Goal: Transaction & Acquisition: Obtain resource

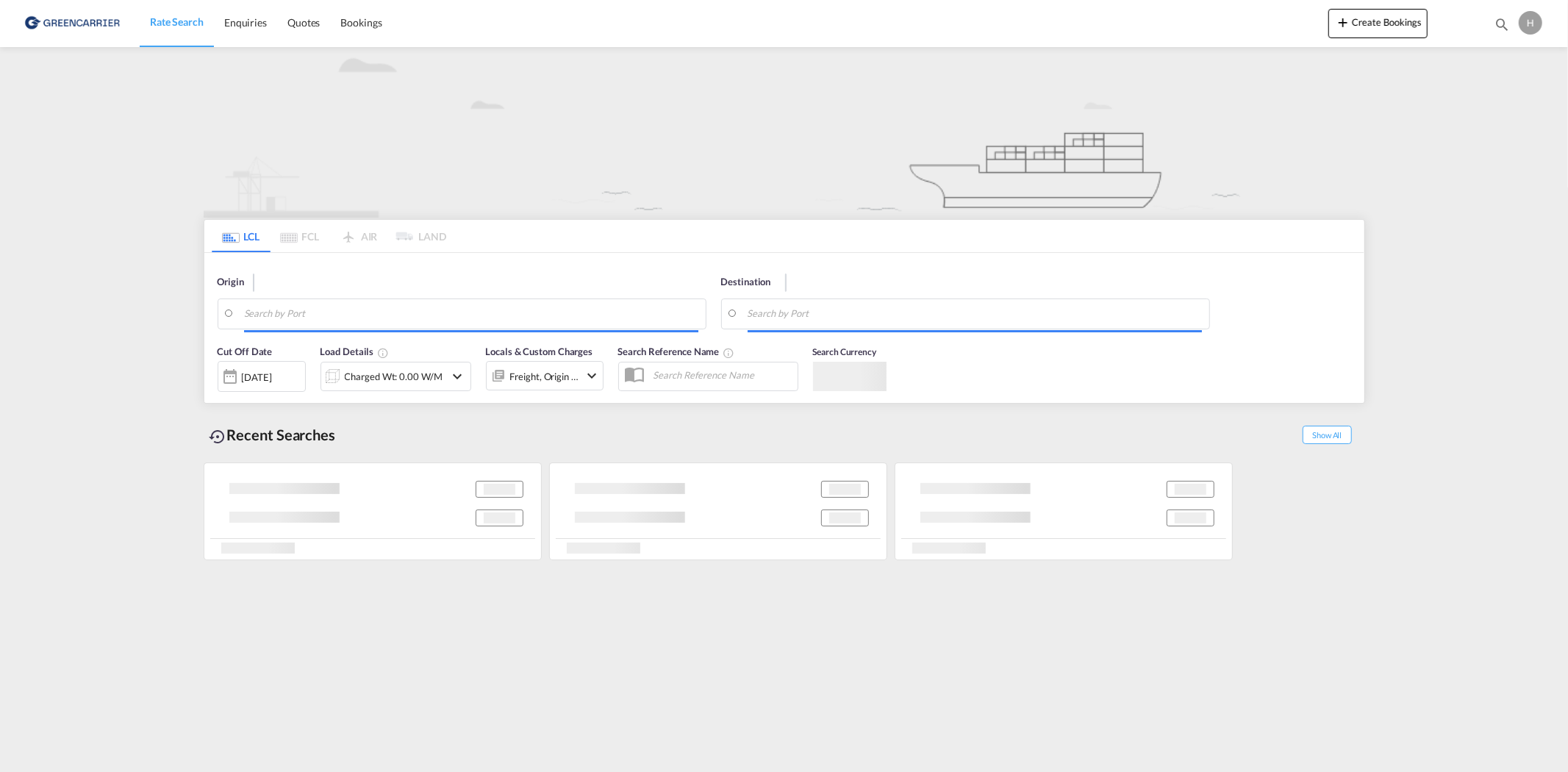
type input "4200"
type input "Colombo, LKCMB"
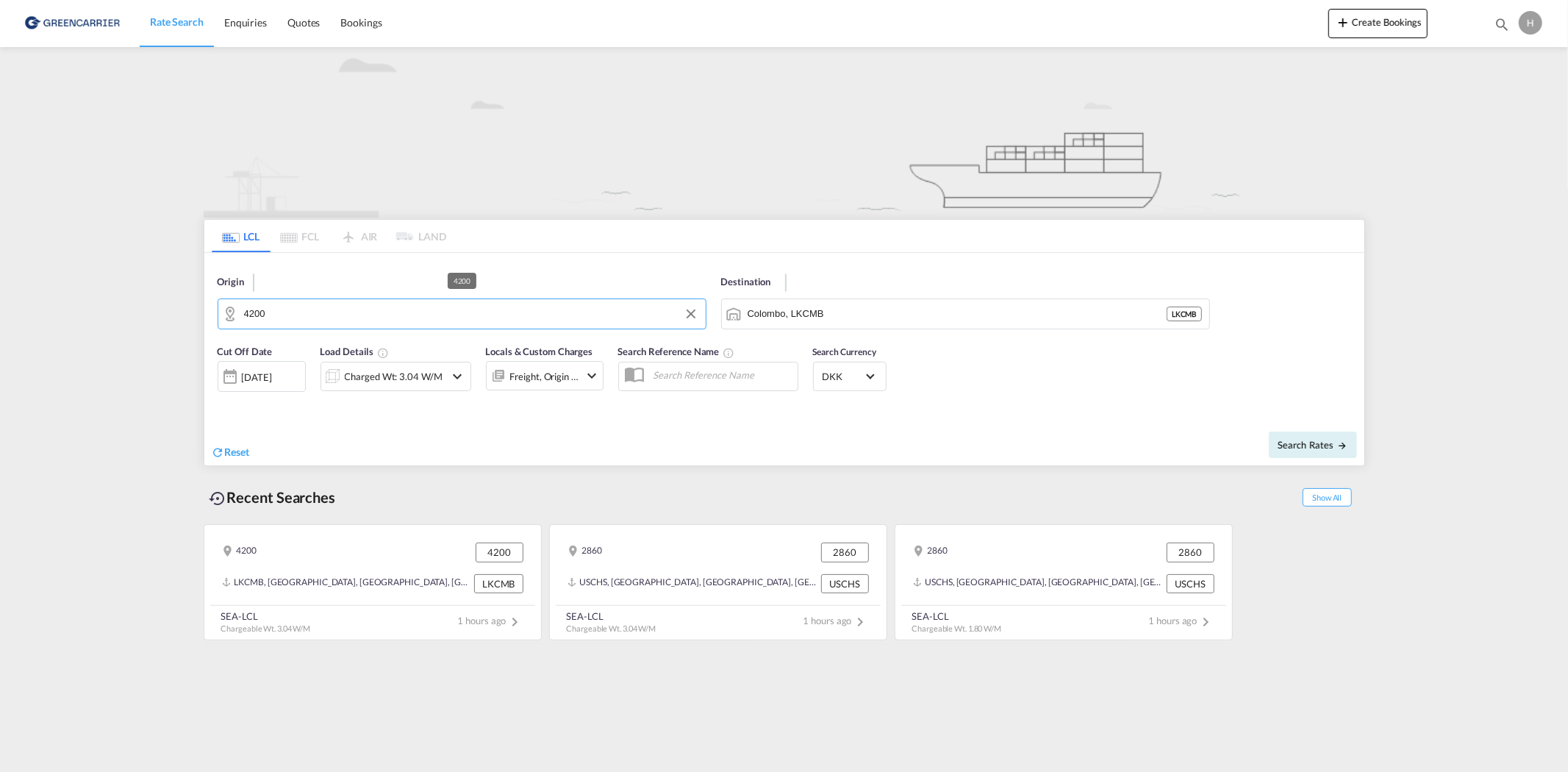
drag, startPoint x: 350, startPoint y: 311, endPoint x: 173, endPoint y: 305, distance: 177.1
click at [179, 305] on md-content "Rate Search Enquiries Quotes Bookings Create Bookings Bookings Quotes Enquiries…" at bounding box center [784, 386] width 1568 height 772
drag, startPoint x: 558, startPoint y: 167, endPoint x: 534, endPoint y: 165, distance: 24.1
click at [556, 167] on img at bounding box center [784, 133] width 1161 height 171
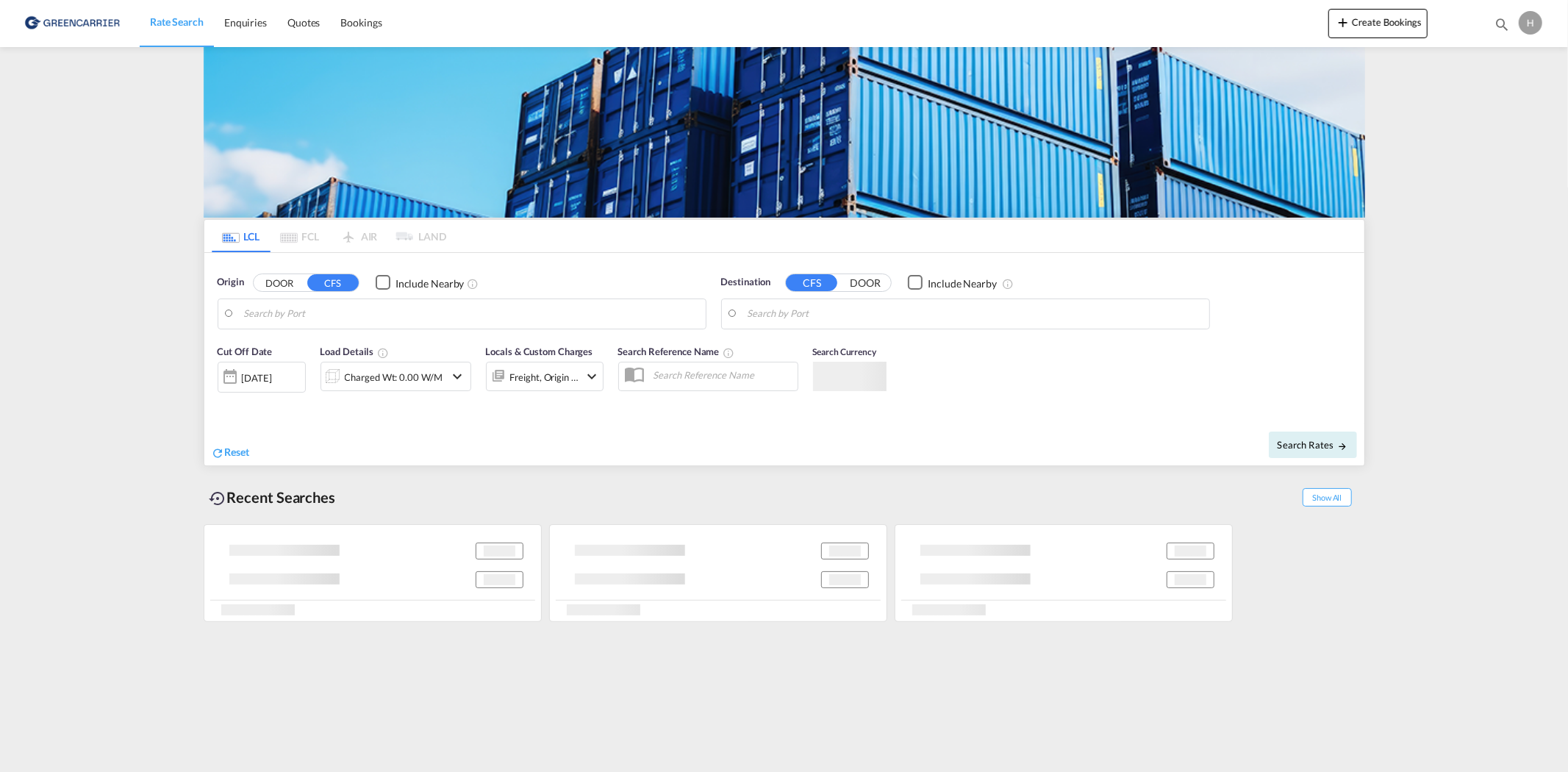
type input "LO-9936, Ipsumdolor, Sitame, Consect, Adipis, Elitsedd, Eiusmodt, Incidi, Utlab…"
type input "Colombo, LKCMB"
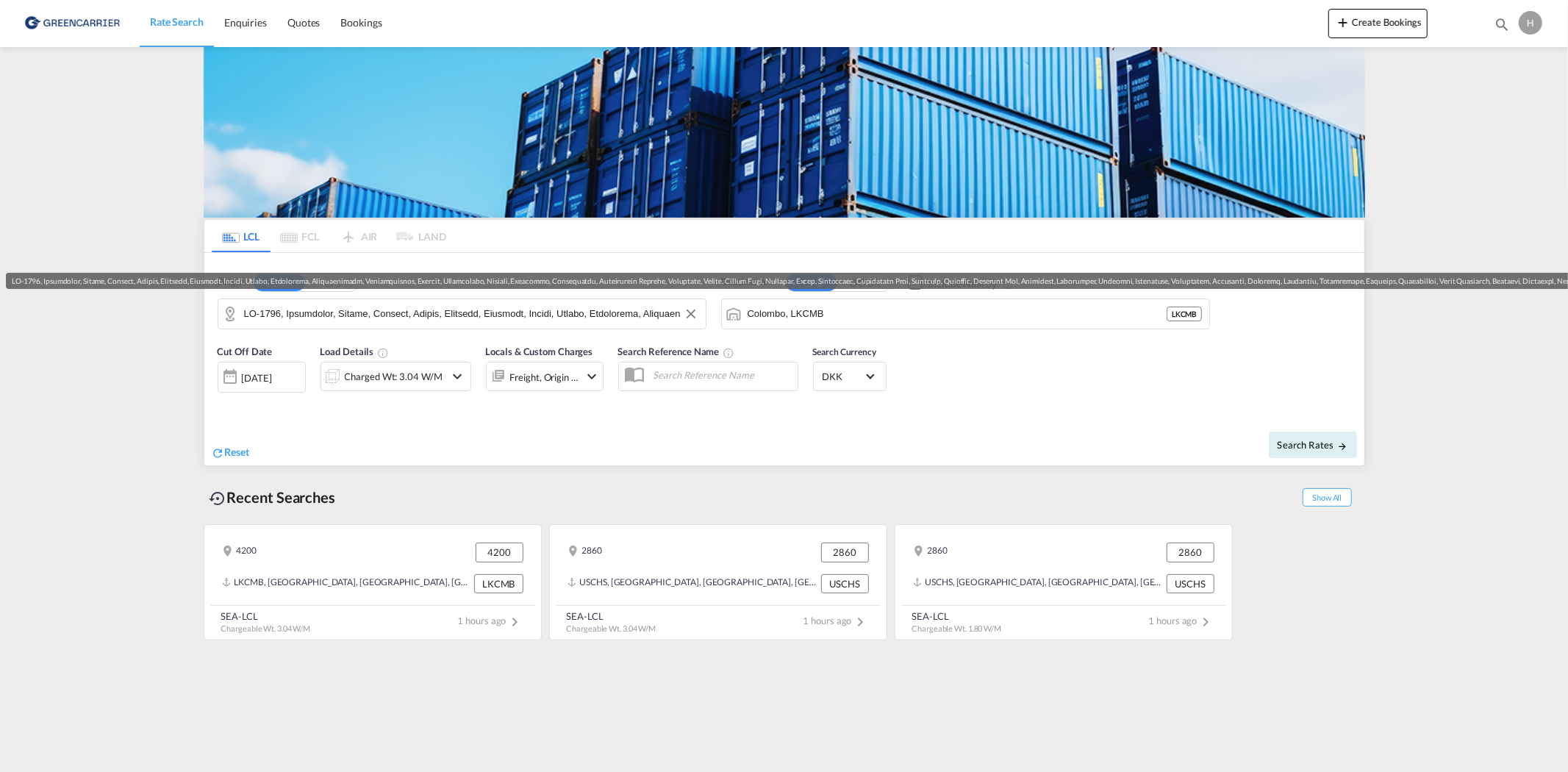
click at [281, 312] on input "Search by Door" at bounding box center [470, 314] width 454 height 22
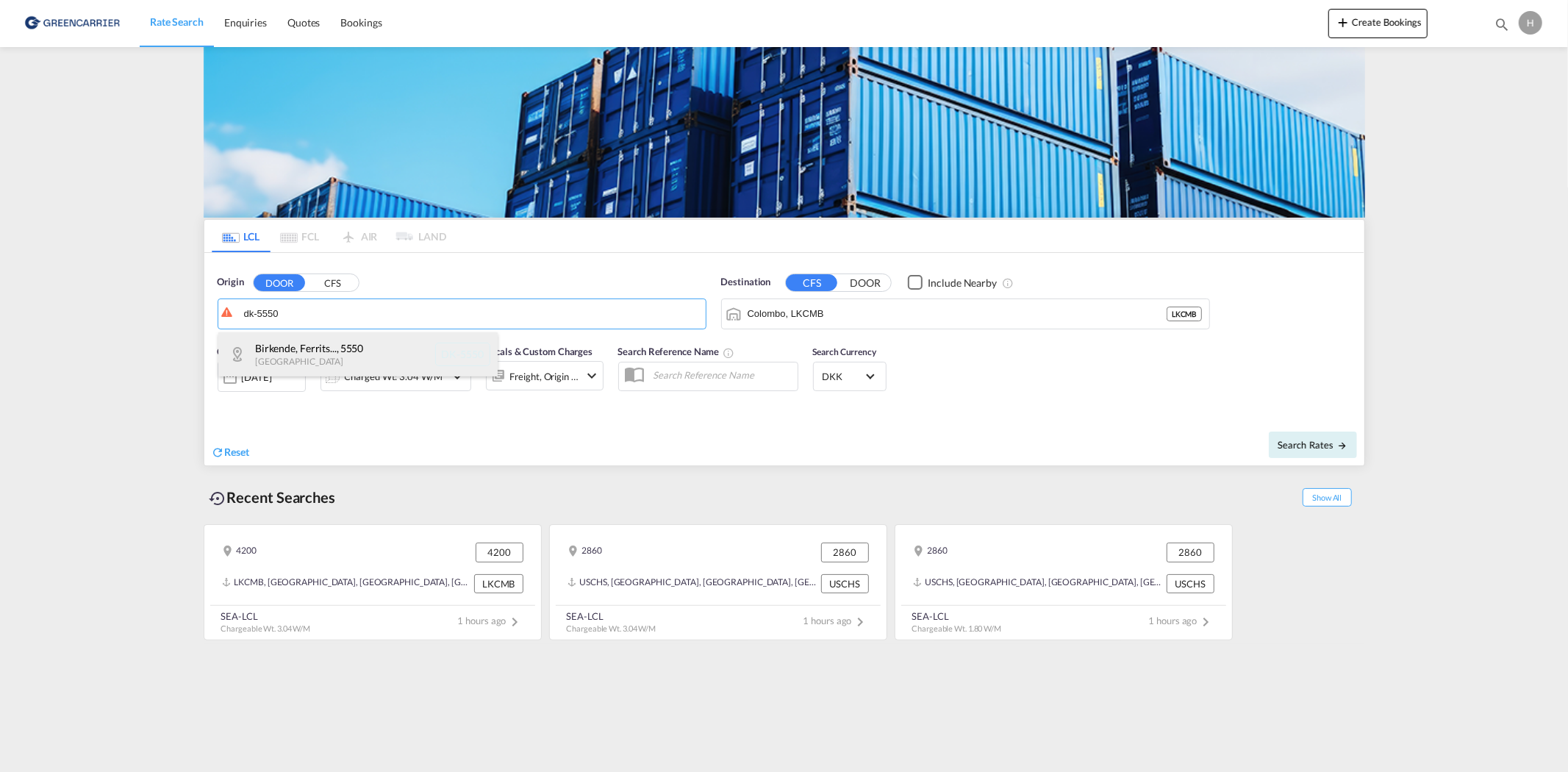
click at [325, 351] on div "Birkende, Ferrits... , 5550 [GEOGRAPHIC_DATA] DK-5550" at bounding box center [358, 354] width 279 height 44
type input "DK-5550, Birkende, [GEOGRAPHIC_DATA], [GEOGRAPHIC_DATA], [GEOGRAPHIC_DATA], [GE…"
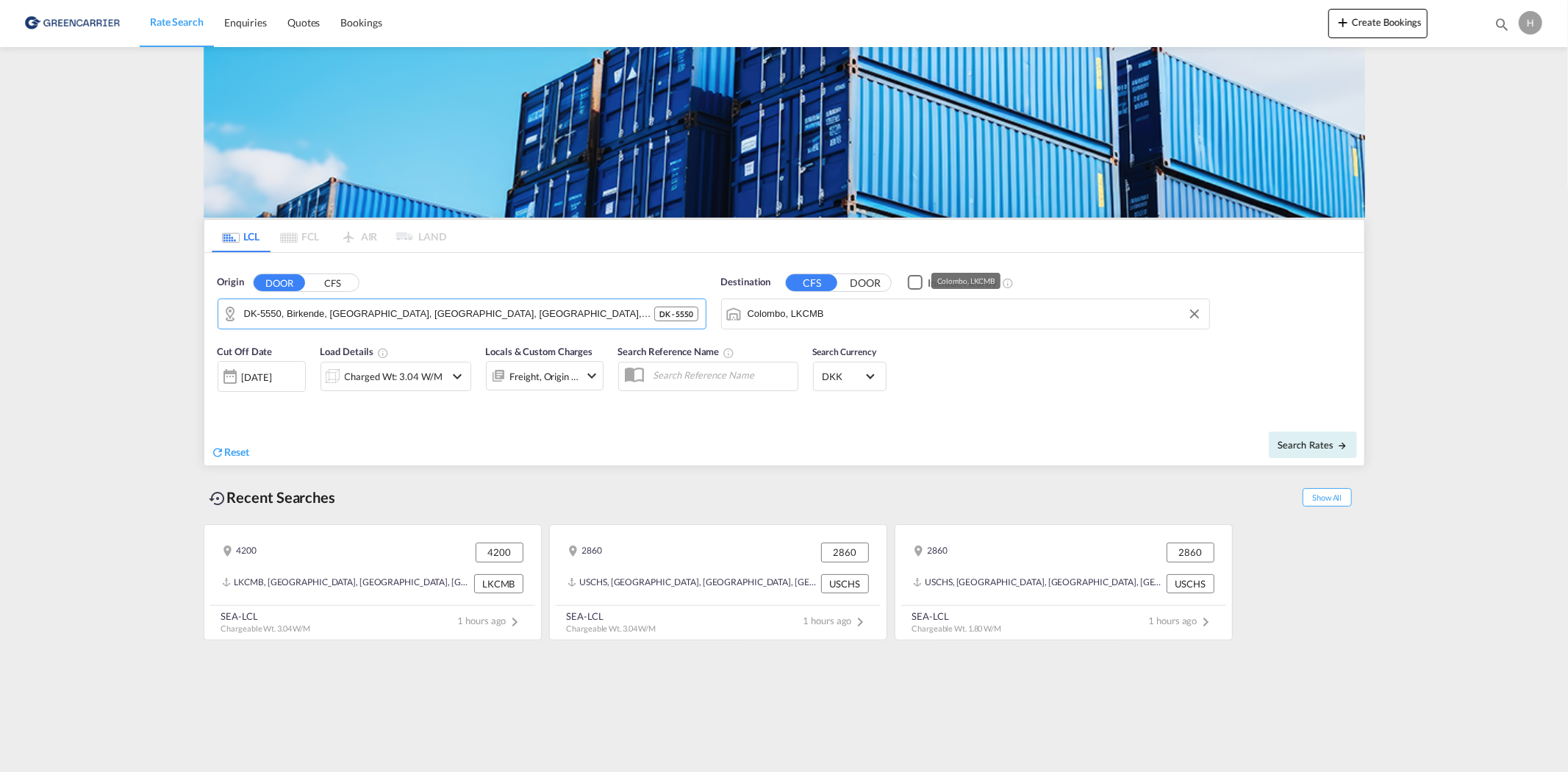
click at [802, 307] on input "Colombo, LKCMB" at bounding box center [974, 314] width 454 height 22
type input "o"
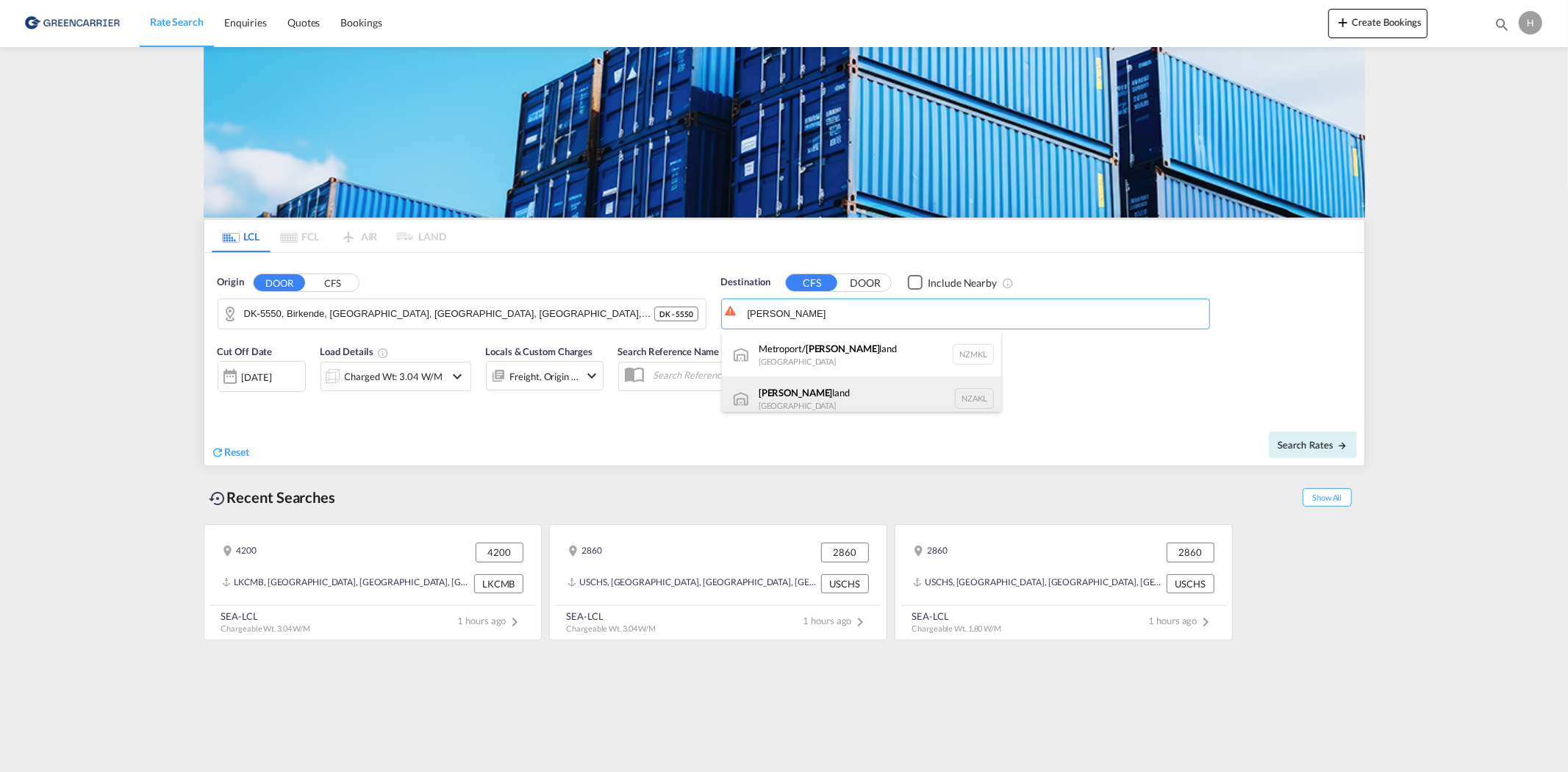
click at [828, 391] on div "[PERSON_NAME] land [GEOGRAPHIC_DATA] NZAKL" at bounding box center [861, 398] width 279 height 44
type input "[GEOGRAPHIC_DATA], NZAKL"
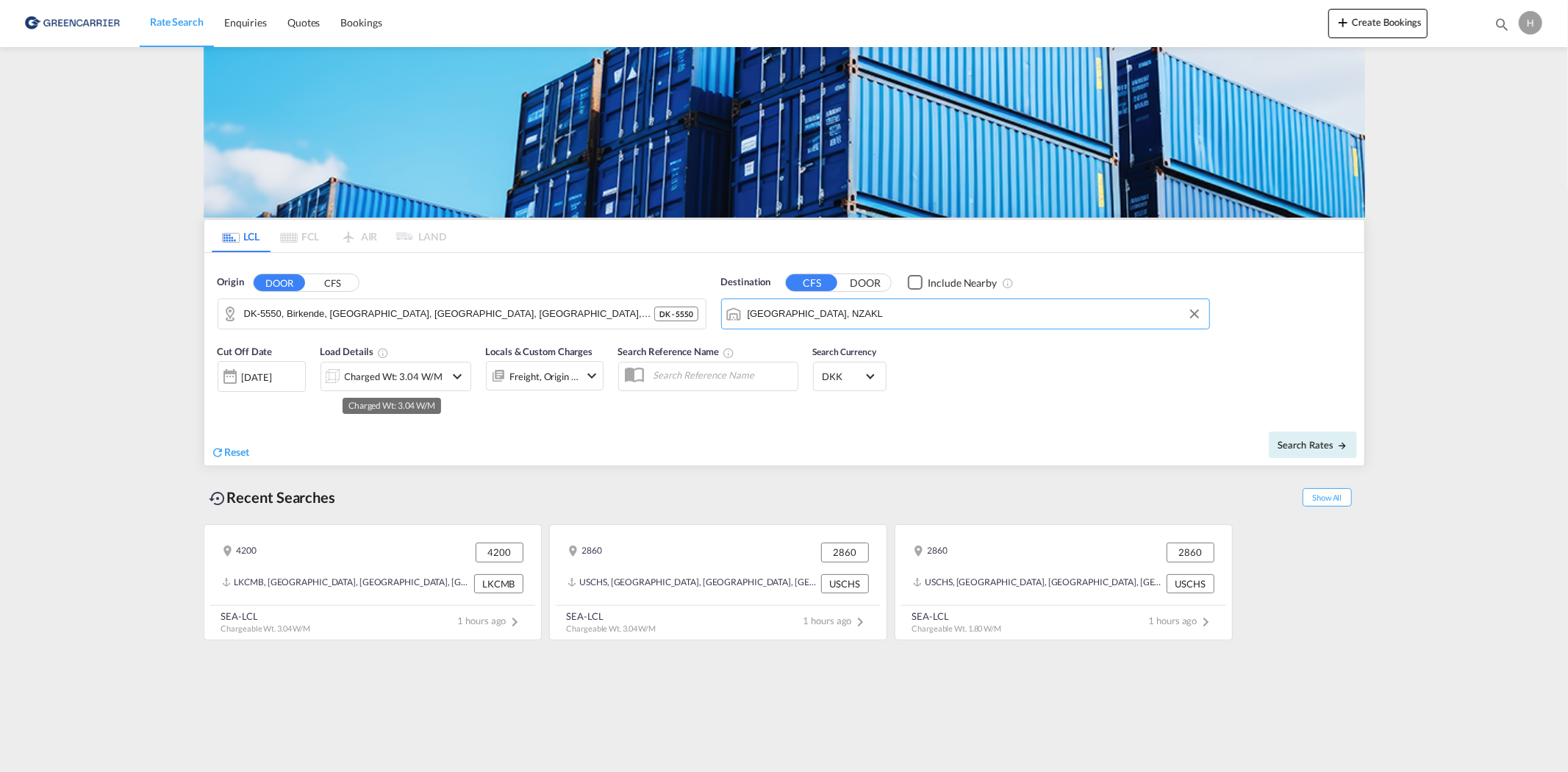
click at [348, 367] on div "Charged Wt: 3.04 W/M" at bounding box center [393, 376] width 98 height 20
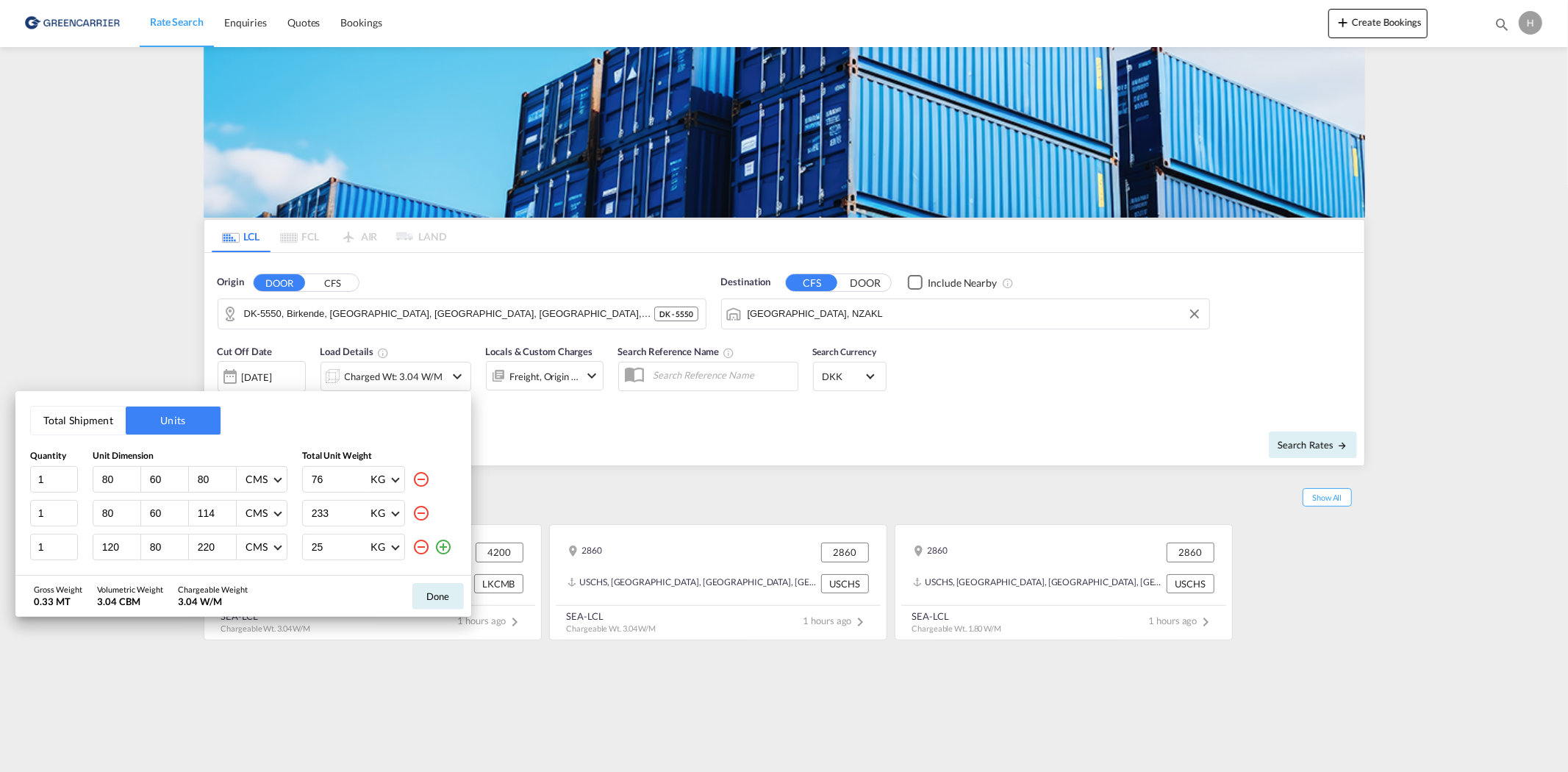
click at [415, 514] on md-icon "icon-minus-circle-outline" at bounding box center [421, 514] width 17 height 17
type input "120"
type input "80"
type input "220"
type input "25"
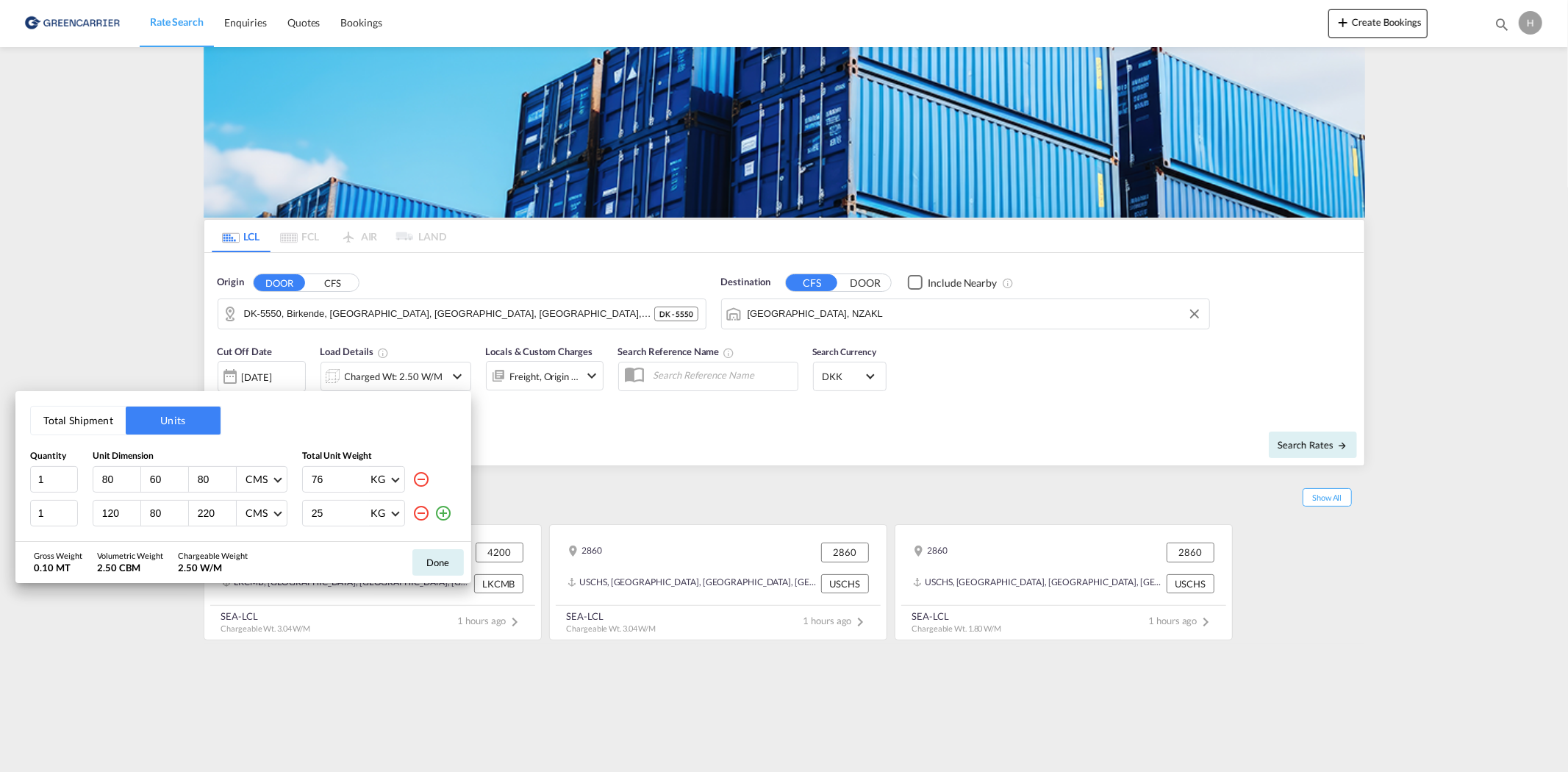
click at [415, 514] on md-icon "icon-minus-circle-outline" at bounding box center [421, 514] width 17 height 17
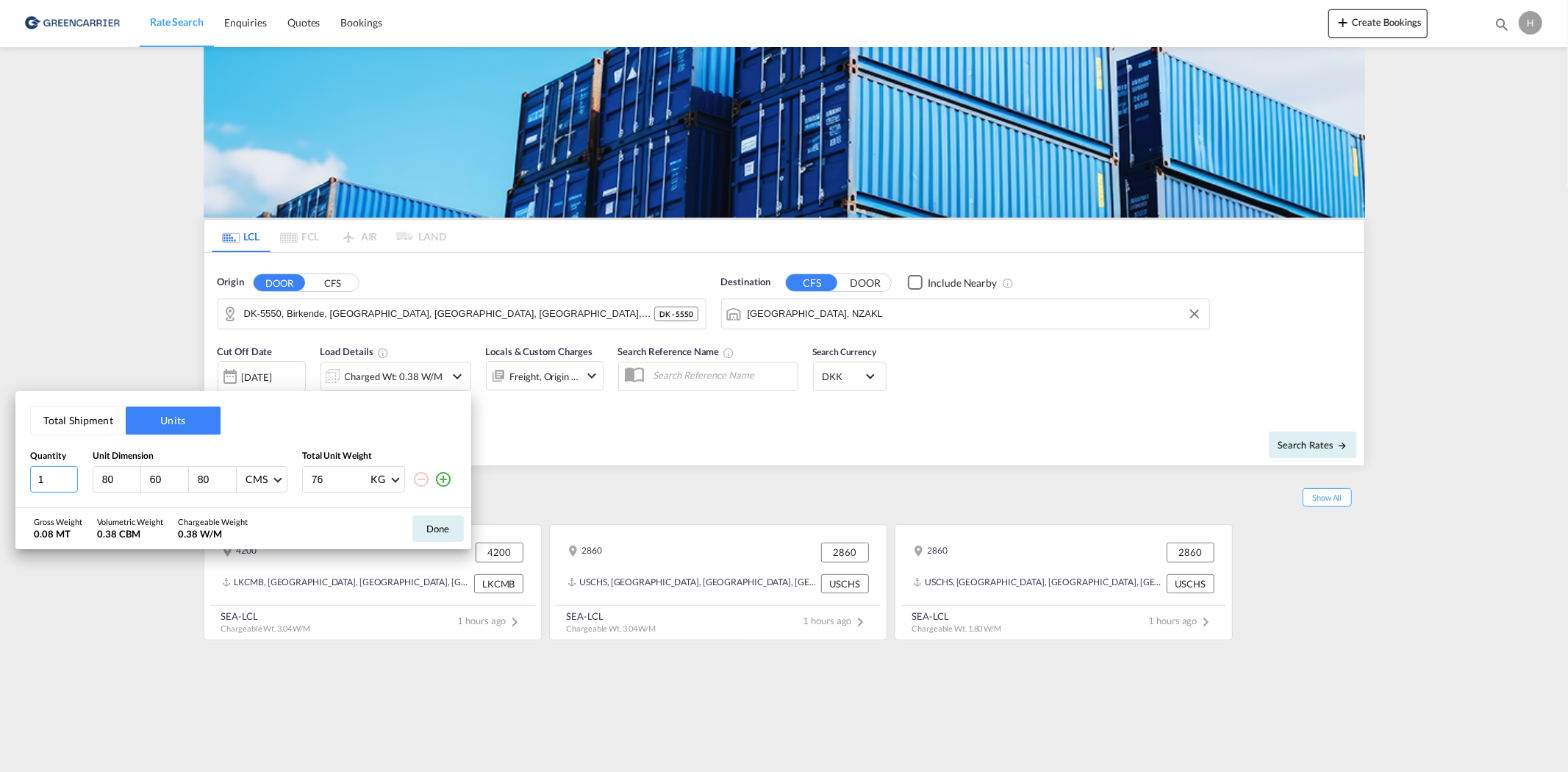
drag, startPoint x: 57, startPoint y: 483, endPoint x: 22, endPoint y: 466, distance: 38.9
click at [22, 466] on div "Total Shipment Units Quantity Unit Dimension Total Unit Weight 1 80 60 80 CMS C…" at bounding box center [243, 449] width 456 height 116
type input "3"
click at [105, 417] on button "Total Shipment" at bounding box center [78, 421] width 95 height 28
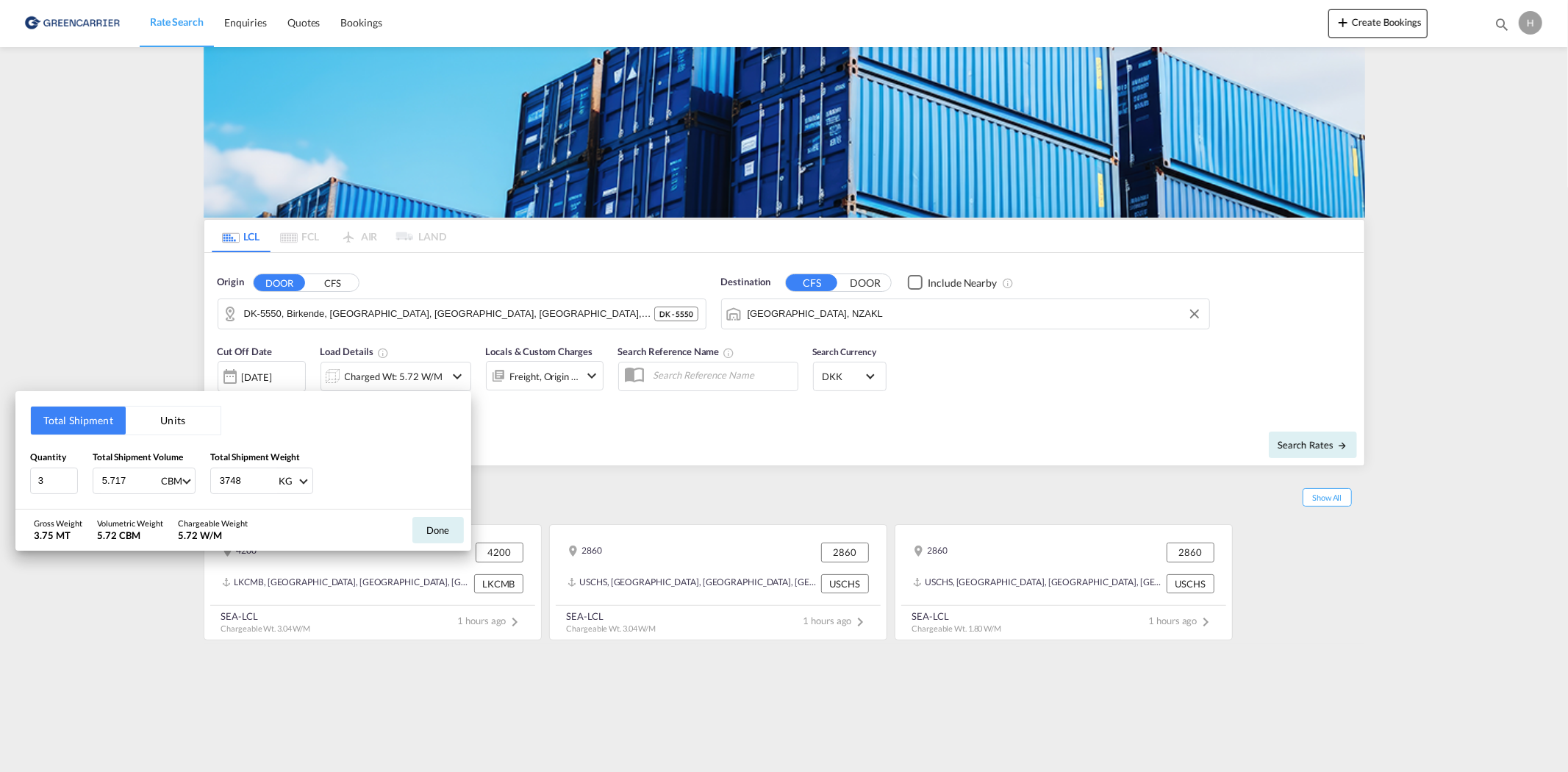
click at [115, 483] on input "5.717" at bounding box center [130, 481] width 59 height 25
click at [118, 483] on input "5.717" at bounding box center [130, 481] width 59 height 25
type input "4.704"
type input "290"
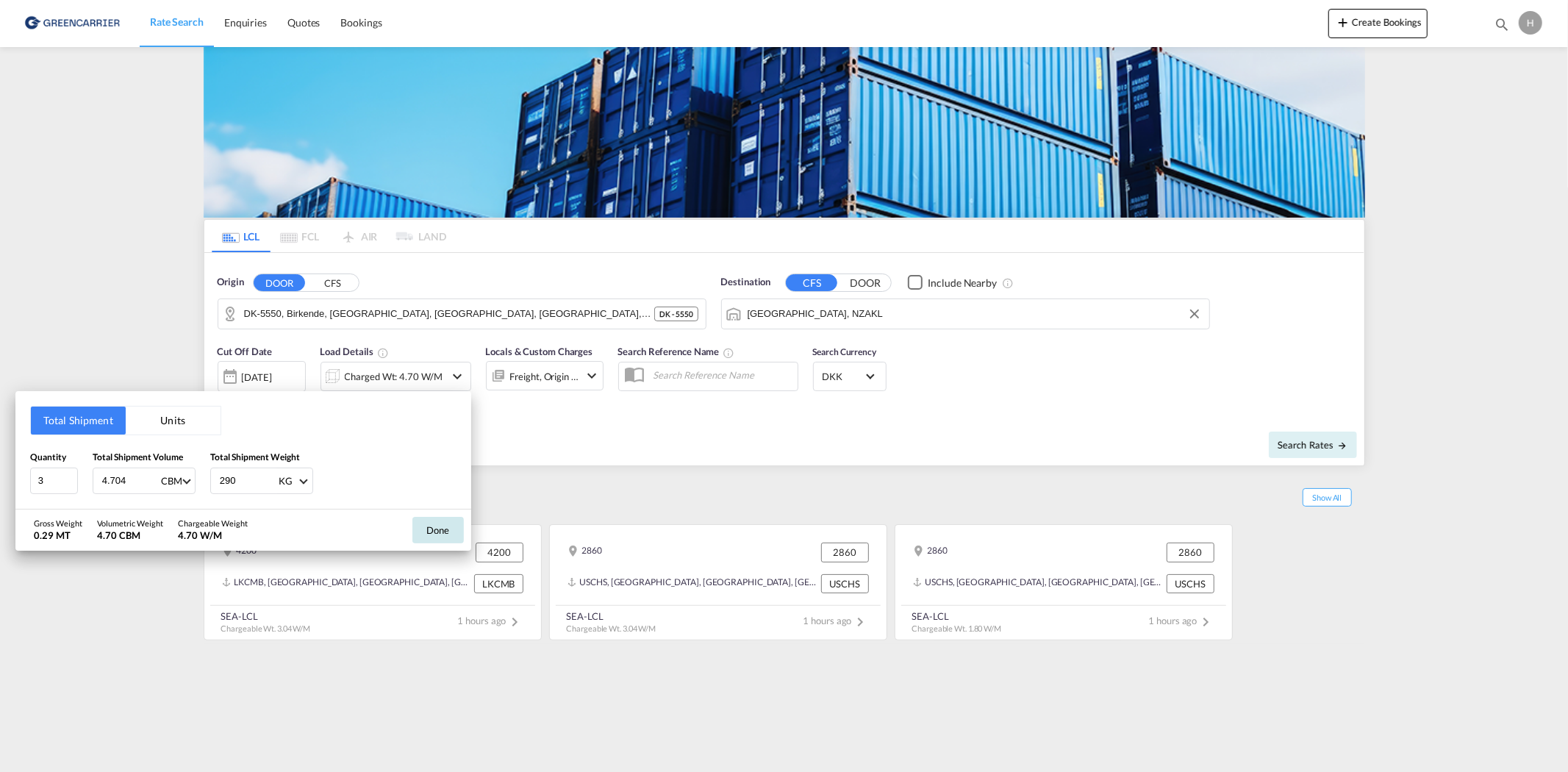
click at [458, 520] on button "Done" at bounding box center [439, 531] width 52 height 27
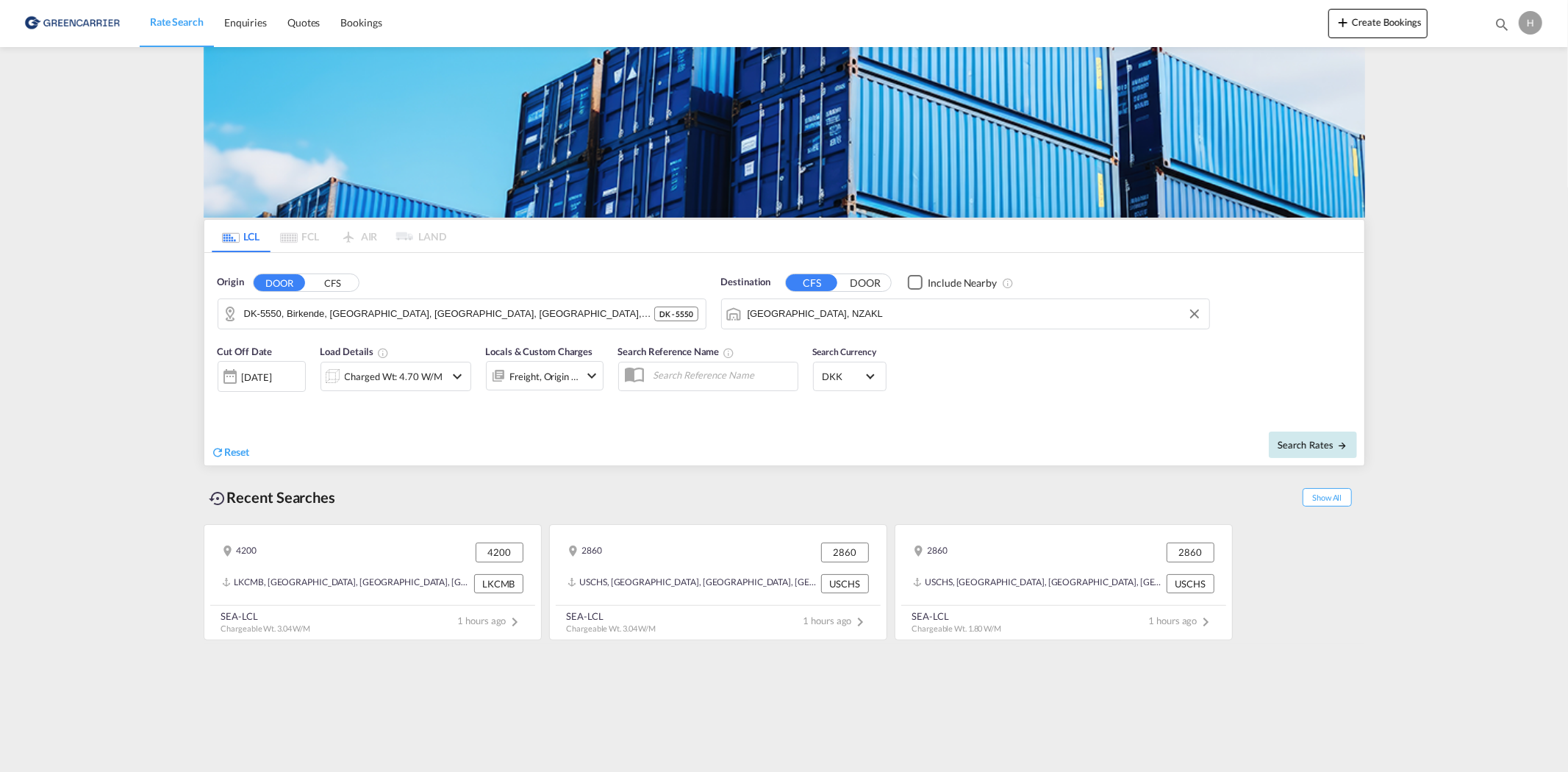
click at [1300, 442] on span "Search Rates" at bounding box center [1314, 445] width 71 height 12
type input "5550 to NZAKL / [DATE]"
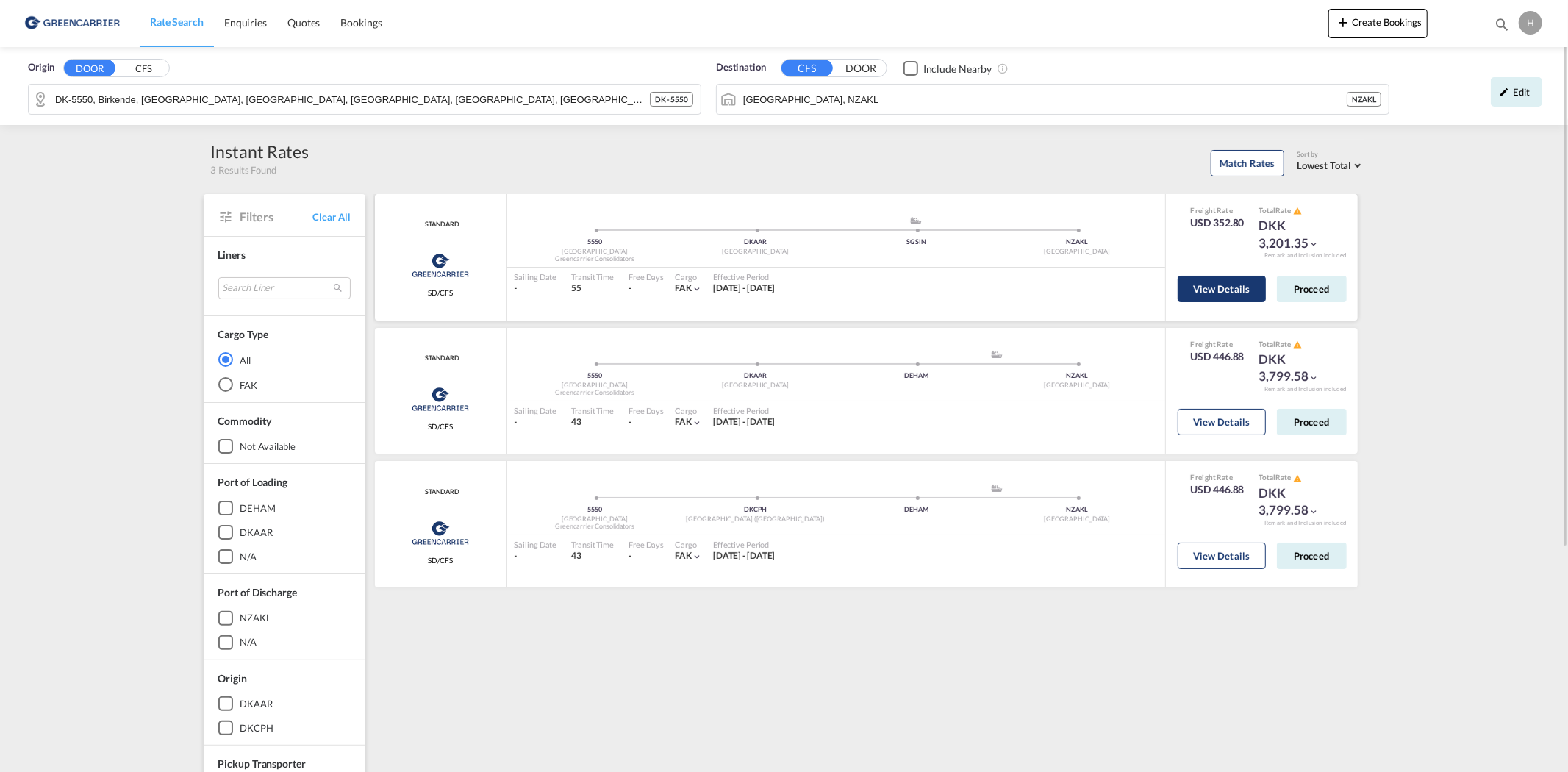
click at [1217, 289] on button "View Details" at bounding box center [1222, 289] width 88 height 27
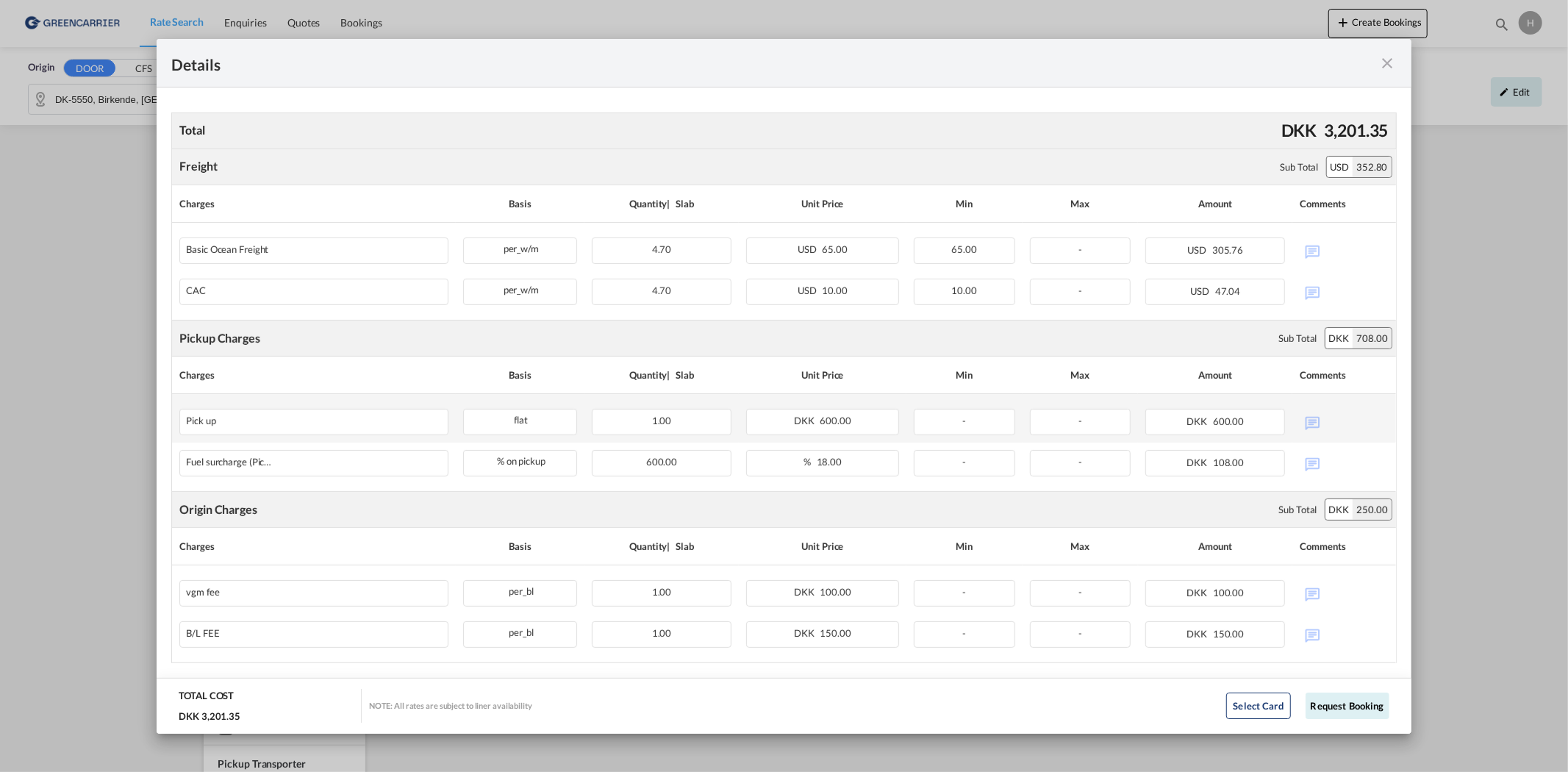
scroll to position [326, 0]
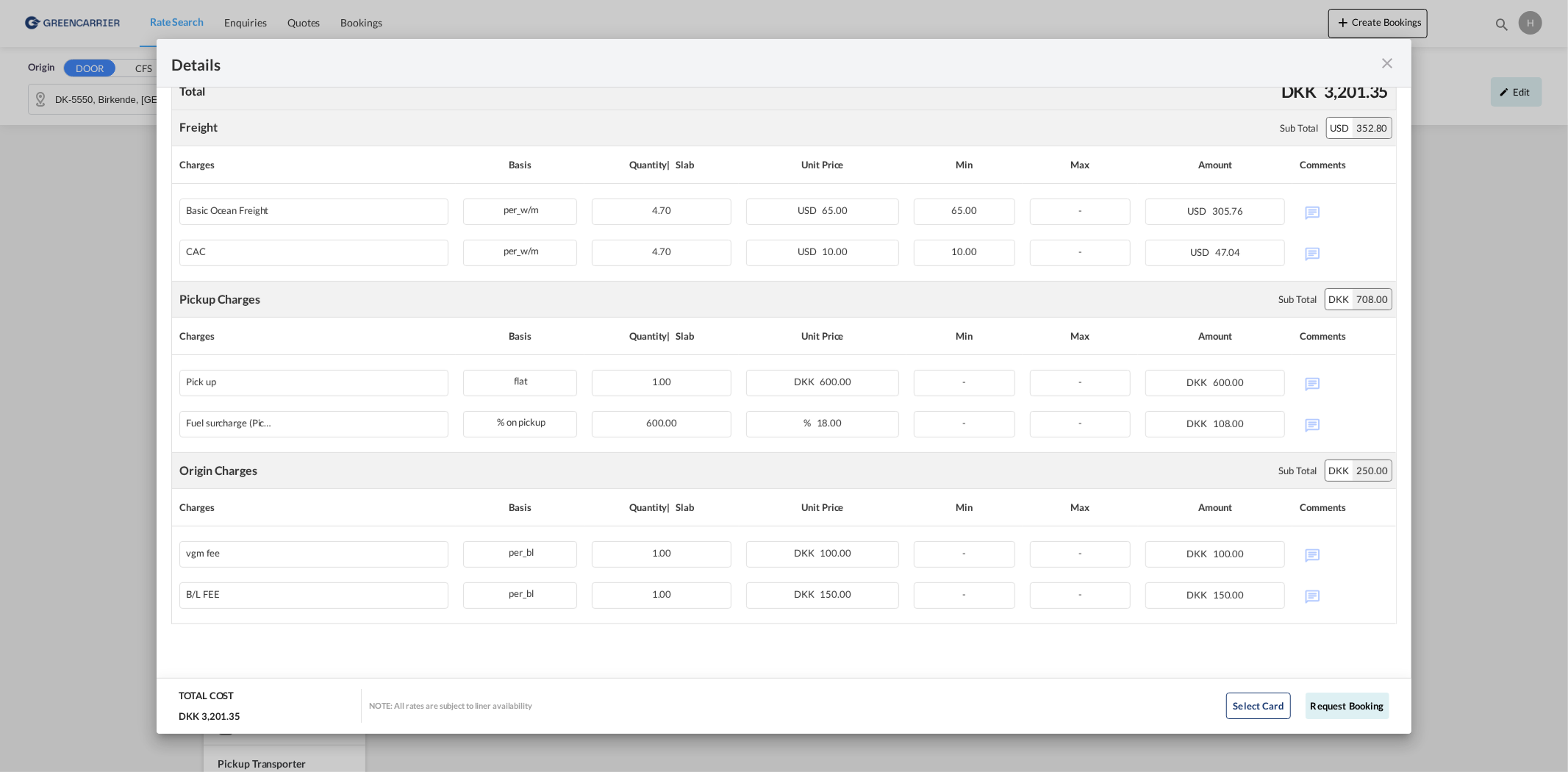
drag, startPoint x: 1390, startPoint y: 56, endPoint x: 1194, endPoint y: 111, distance: 203.6
click at [1390, 56] on md-icon "icon-close fg-AAA8AD m-0 cursor" at bounding box center [1388, 63] width 17 height 17
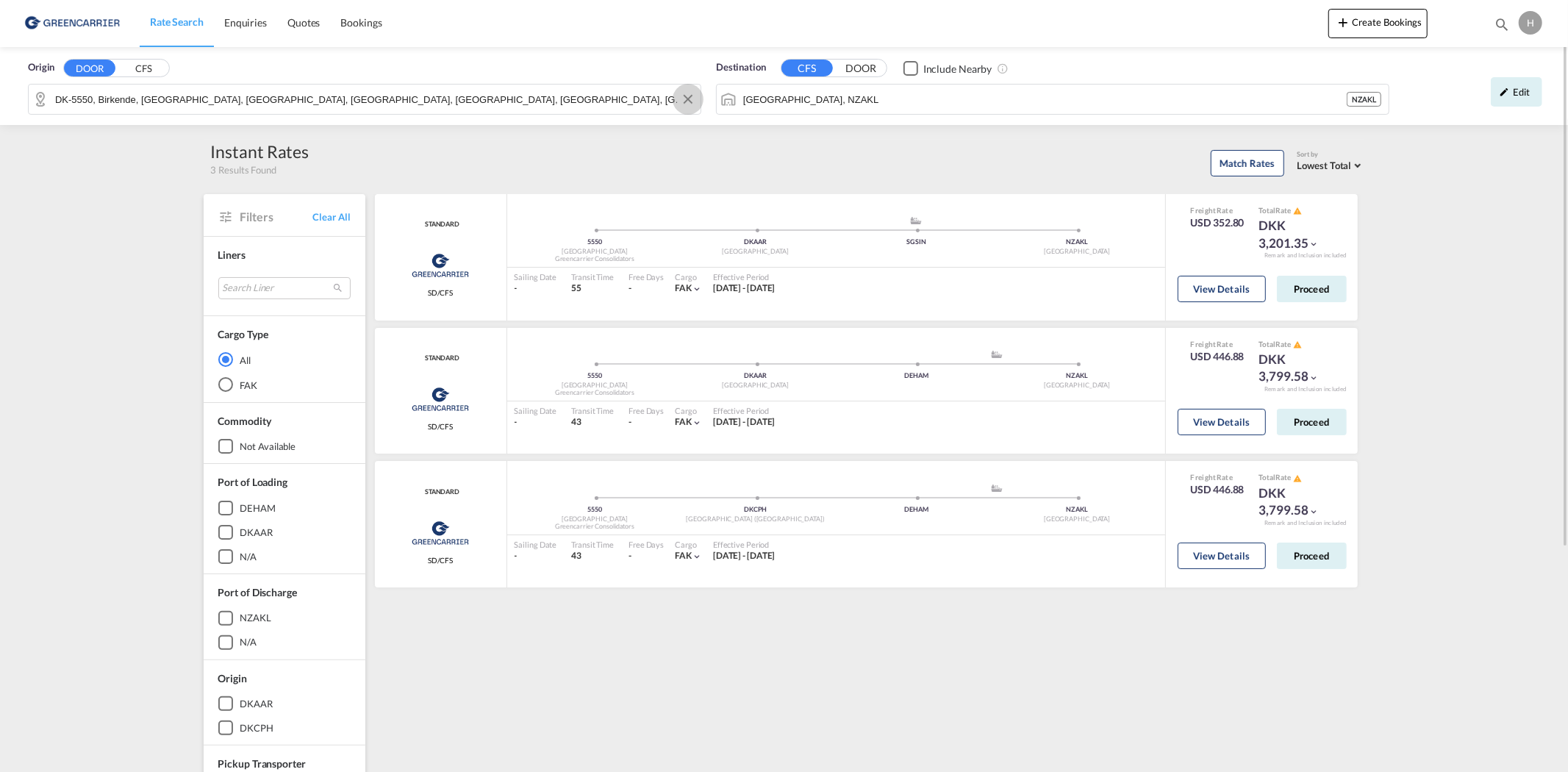
click at [690, 102] on button "Clear Input" at bounding box center [688, 99] width 22 height 22
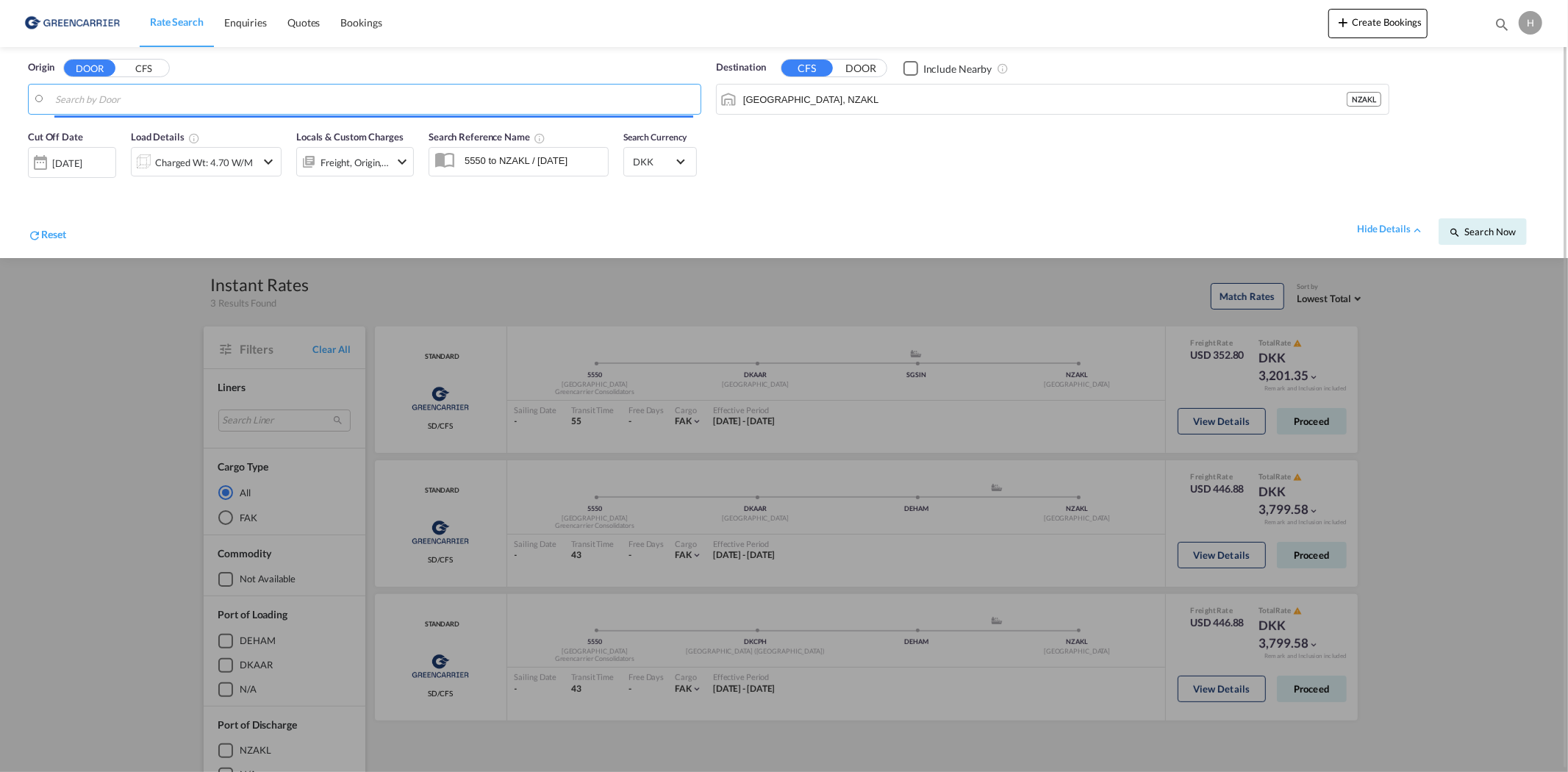
click at [564, 105] on input "Search by Door" at bounding box center [373, 99] width 638 height 22
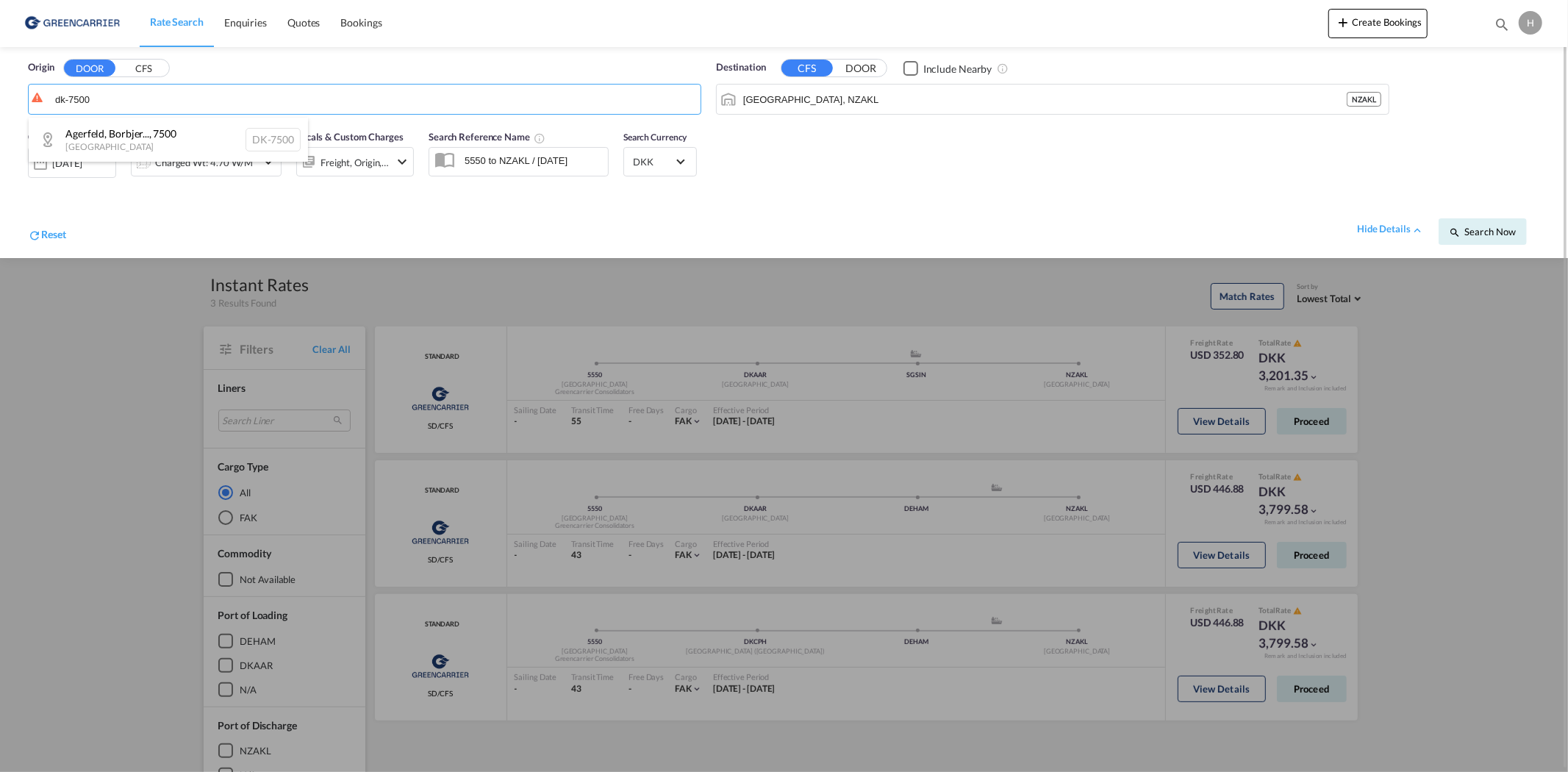
click at [101, 134] on div "Agerfeld, Borbjer... , 7500 Denmark DK-7500" at bounding box center [168, 140] width 279 height 44
type input "DK-7500, [GEOGRAPHIC_DATA], [GEOGRAPHIC_DATA], [GEOGRAPHIC_DATA], [GEOGRAPHIC_D…"
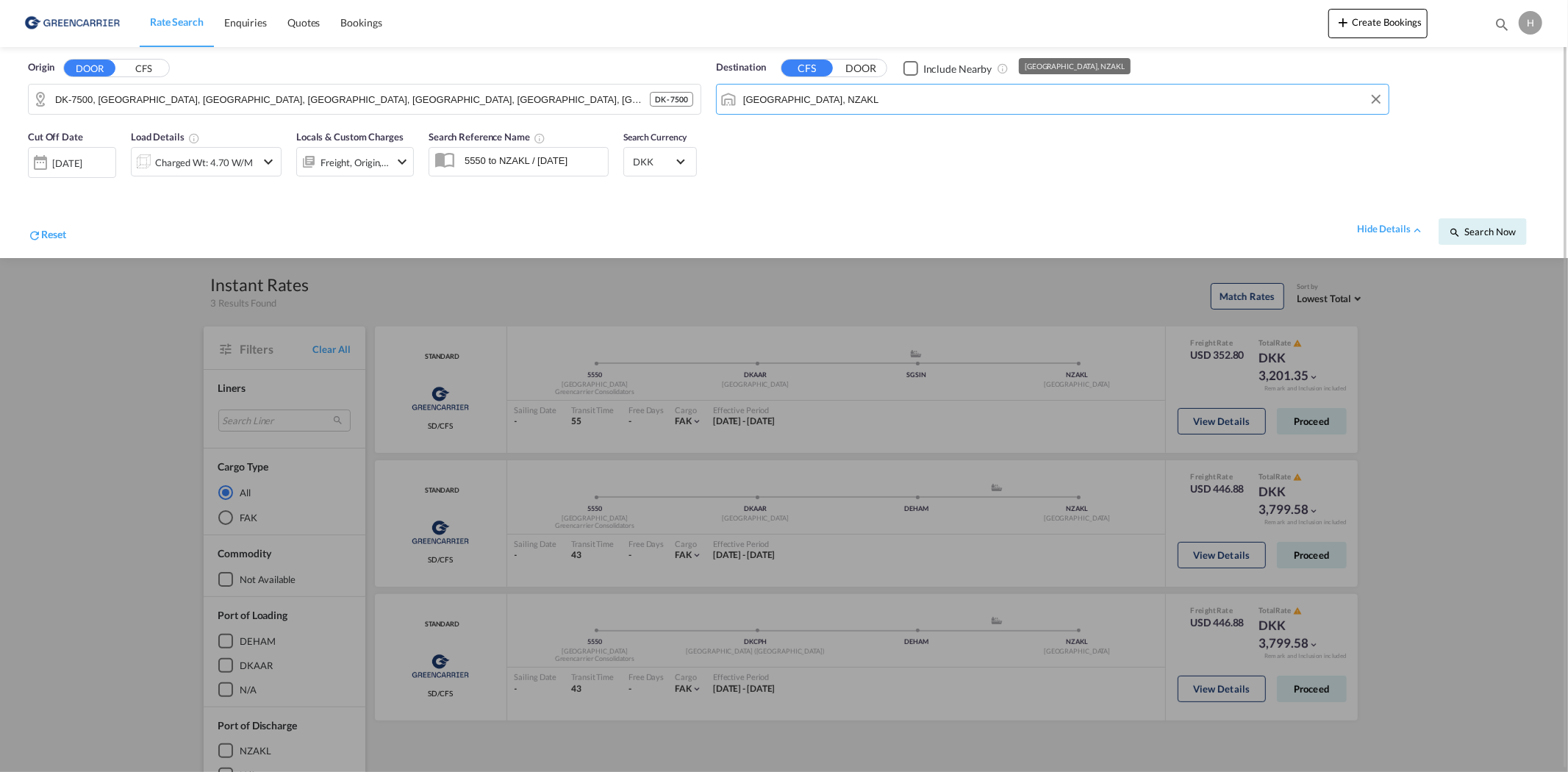
click at [779, 105] on input "[GEOGRAPHIC_DATA], NZAKL" at bounding box center [1062, 99] width 638 height 22
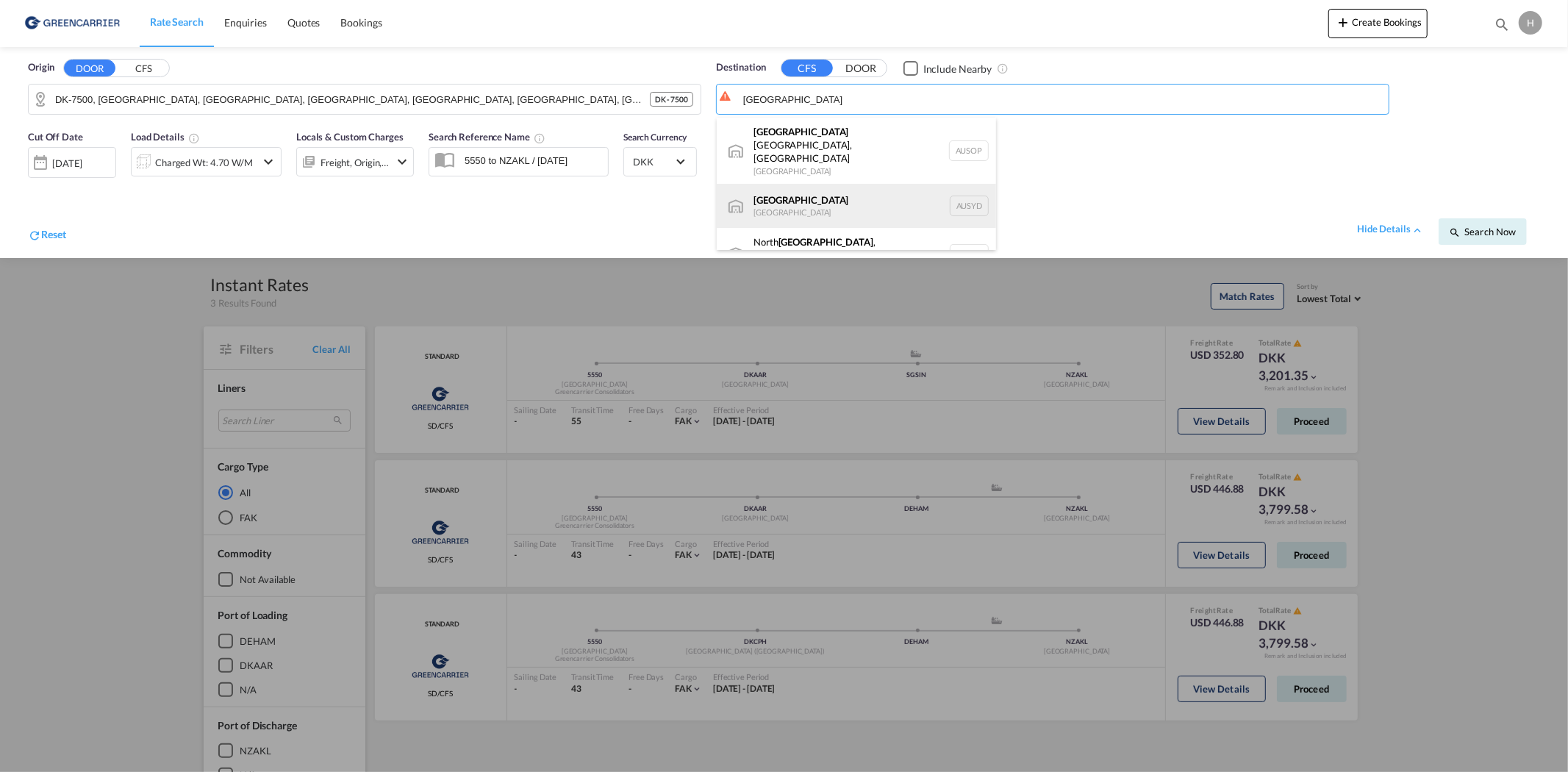
click at [819, 184] on div "[GEOGRAPHIC_DATA] [GEOGRAPHIC_DATA] AUSYD" at bounding box center [856, 206] width 279 height 44
type input "[GEOGRAPHIC_DATA], AUSYD"
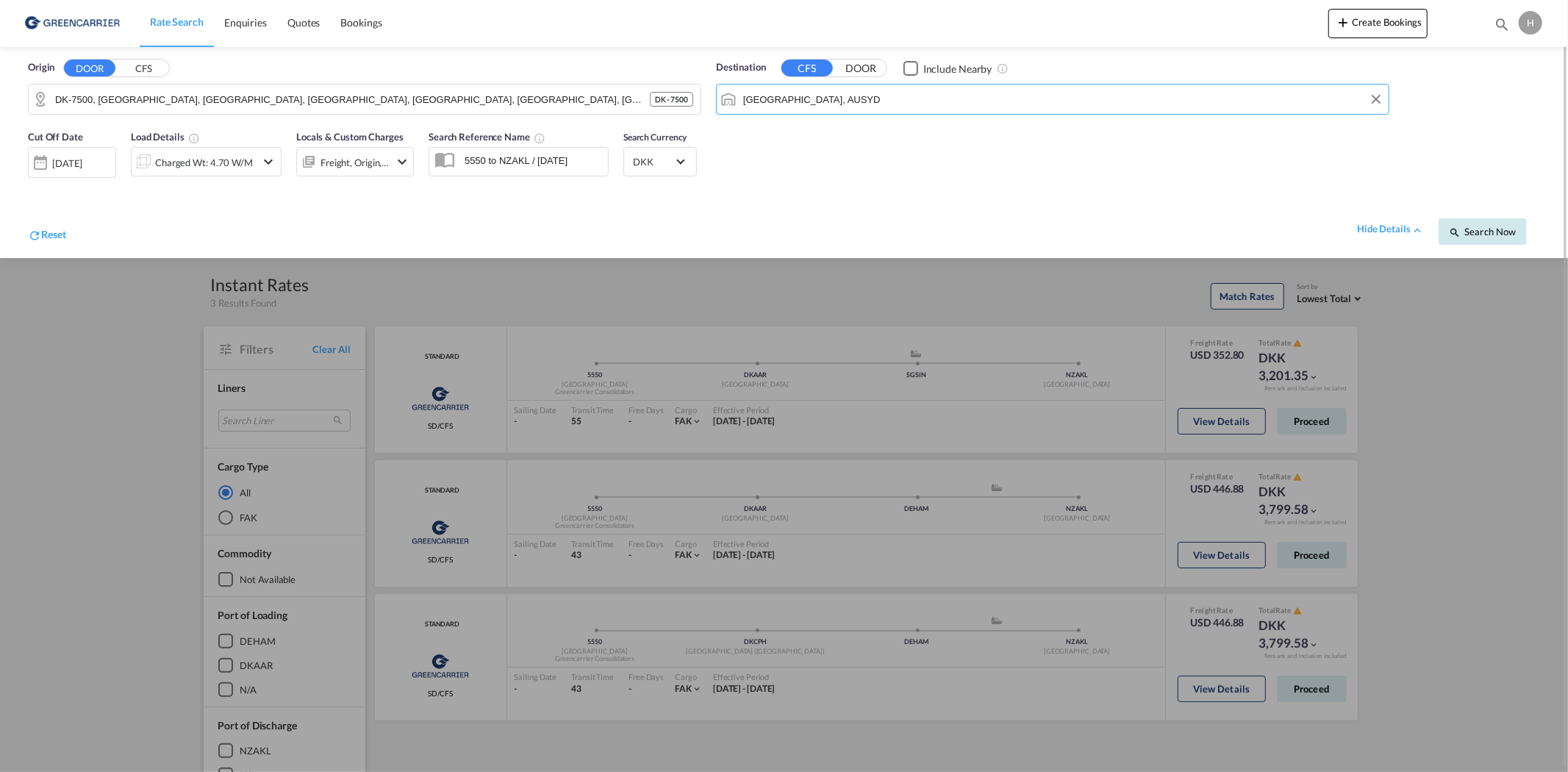
click at [1481, 225] on button "Search Now" at bounding box center [1483, 232] width 88 height 27
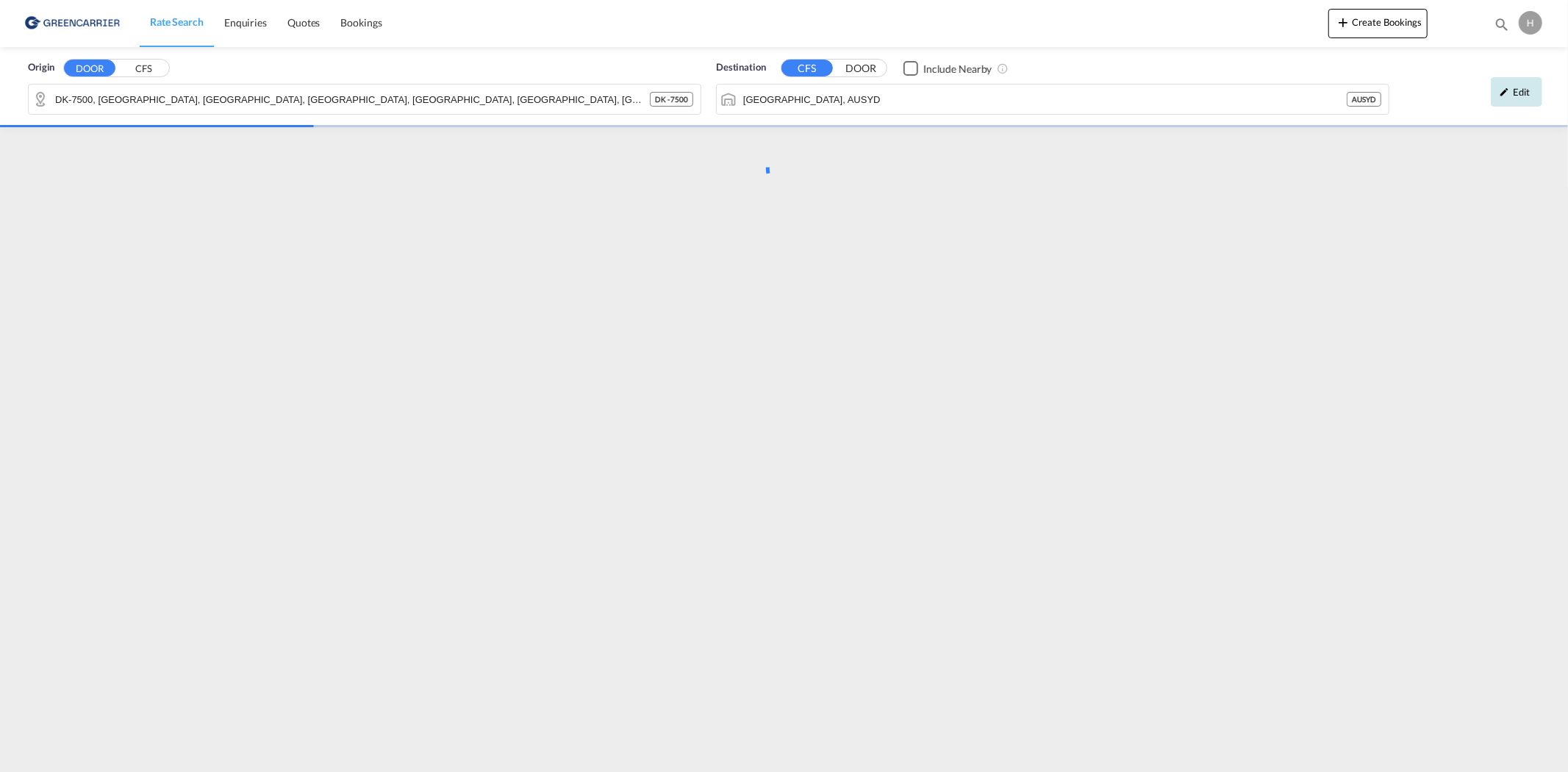
click at [1519, 83] on div "Edit" at bounding box center [1517, 91] width 52 height 30
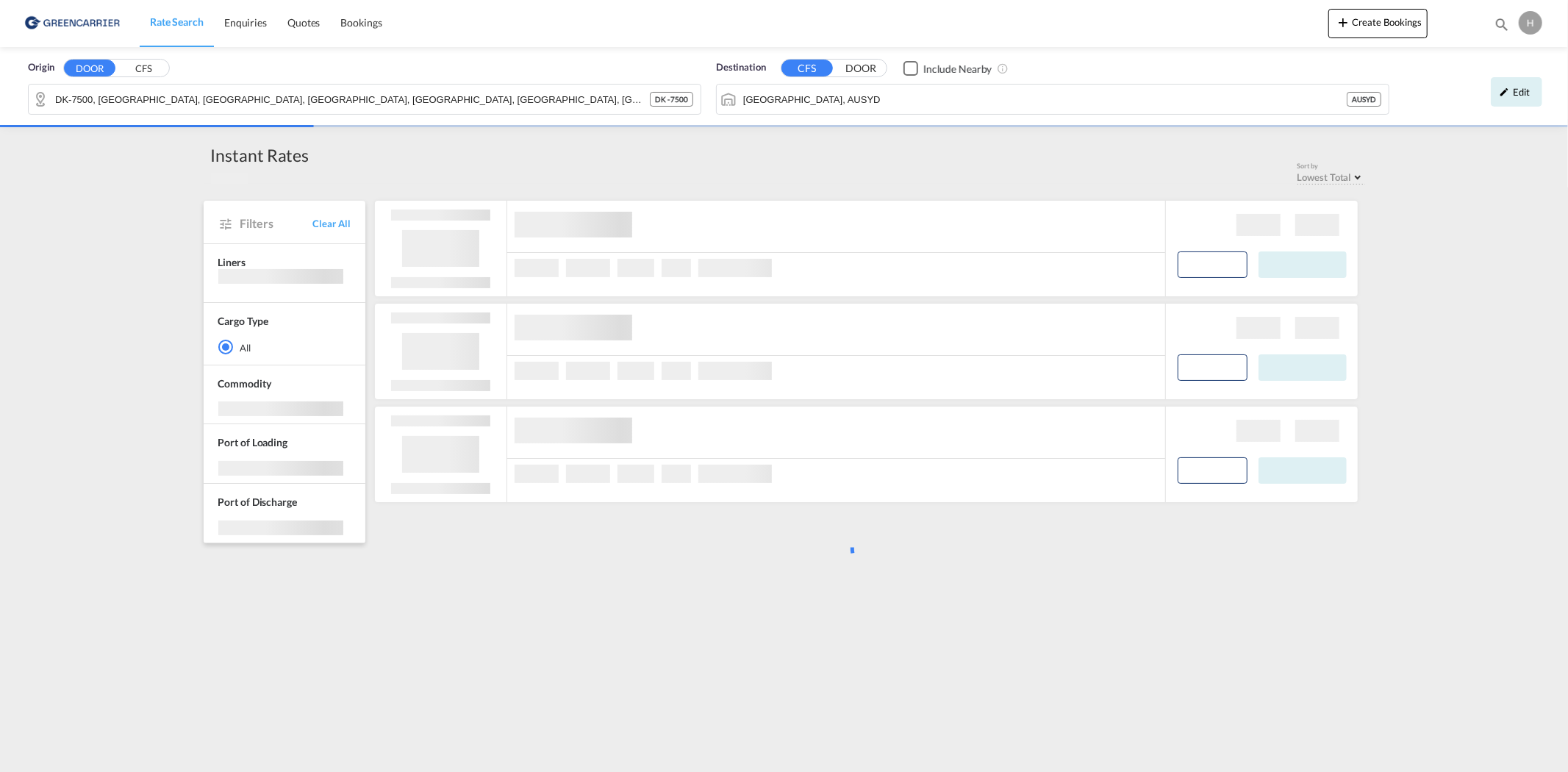
click at [1530, 93] on div "Edit" at bounding box center [1517, 91] width 52 height 30
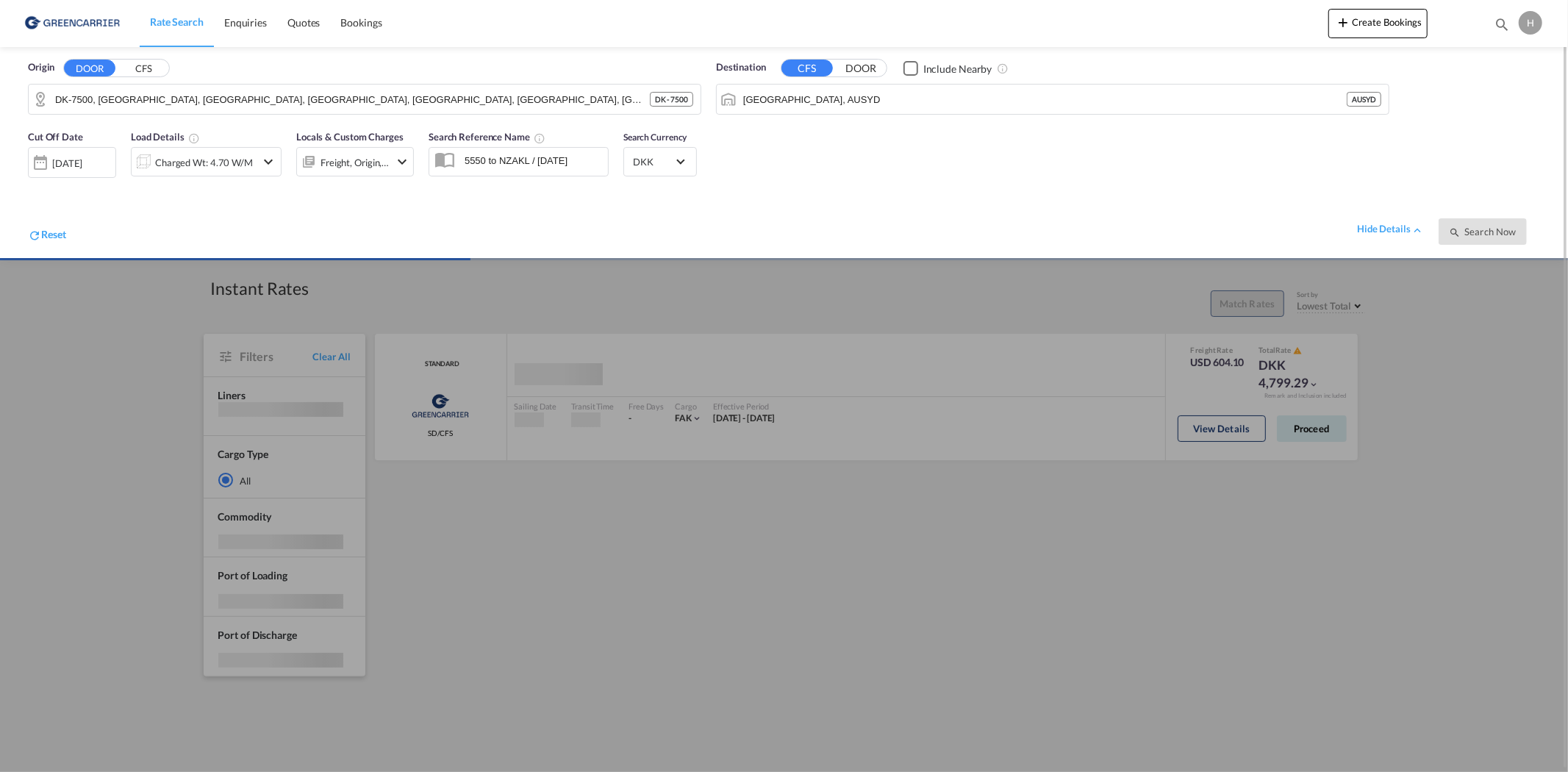
click at [206, 157] on div "Charged Wt: 4.70 W/M" at bounding box center [204, 162] width 98 height 20
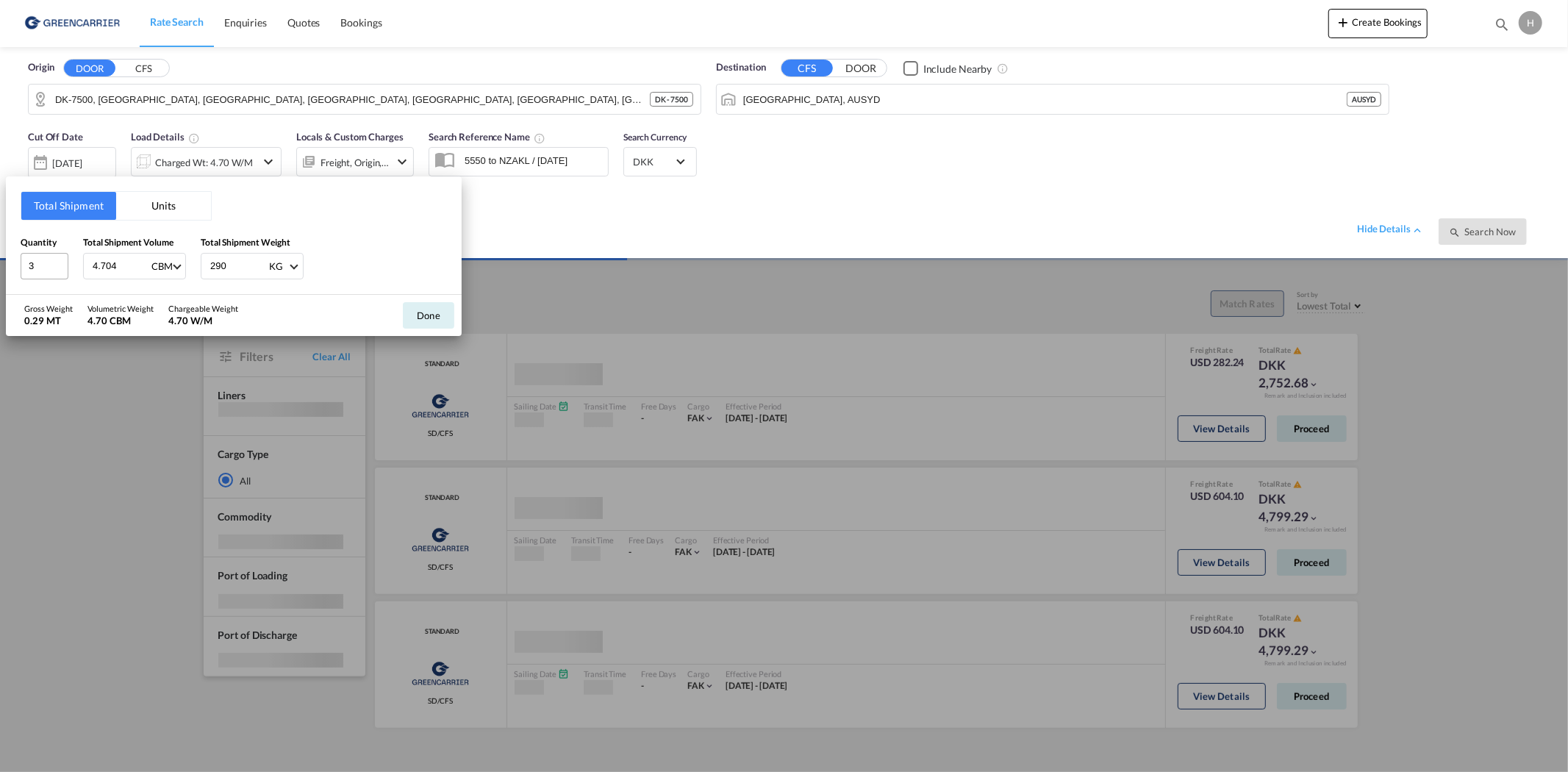
drag, startPoint x: 133, startPoint y: 260, endPoint x: 55, endPoint y: 253, distance: 78.3
click at [61, 253] on div "Quantity 3 Total Shipment Volume 4.704 CBM CBM CFT Total Shipment Weight 290 KG…" at bounding box center [233, 257] width 426 height 44
drag, startPoint x: 35, startPoint y: 266, endPoint x: 8, endPoint y: 261, distance: 27.5
click at [17, 262] on div "Total Shipment Units Quantity 3 Total Shipment Volume 4.704 CBM CBM CFT Total S…" at bounding box center [233, 235] width 456 height 118
type input "7"
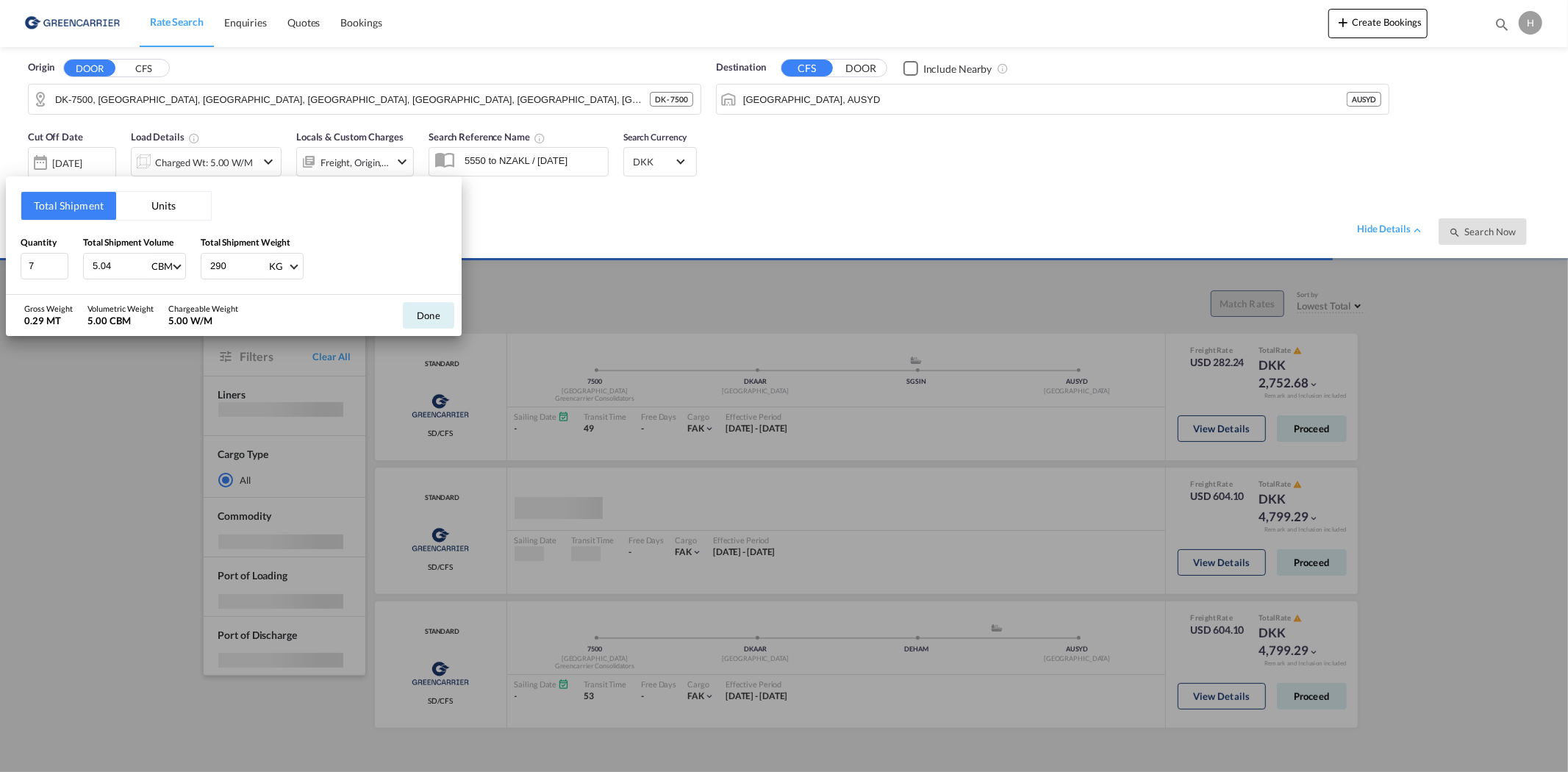
type input "5.04"
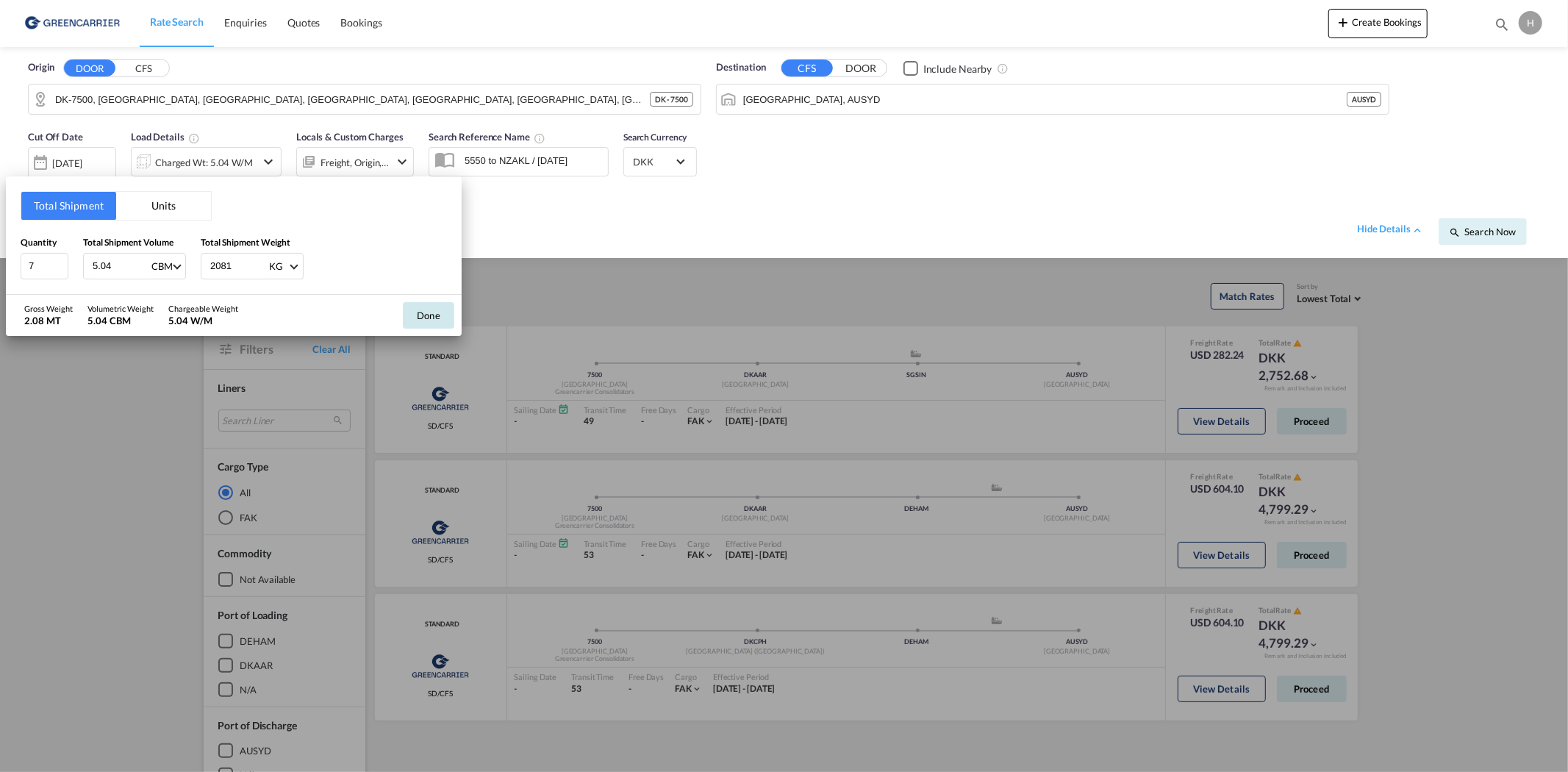
type input "2081"
click at [441, 310] on button "Done" at bounding box center [429, 316] width 52 height 27
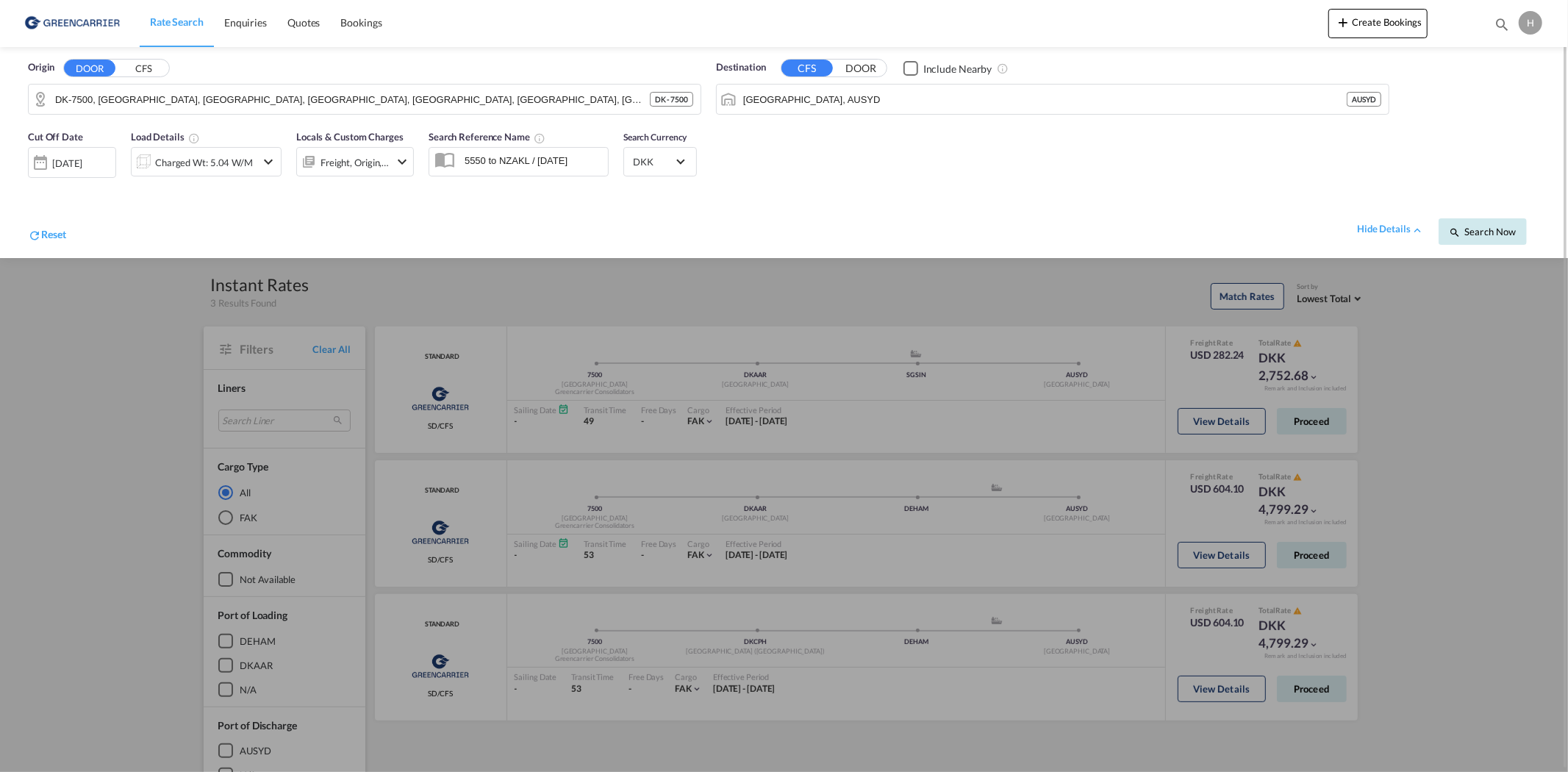
click at [1456, 238] on md-icon "icon-magnify" at bounding box center [1455, 232] width 12 height 12
